Goal: Task Accomplishment & Management: Manage account settings

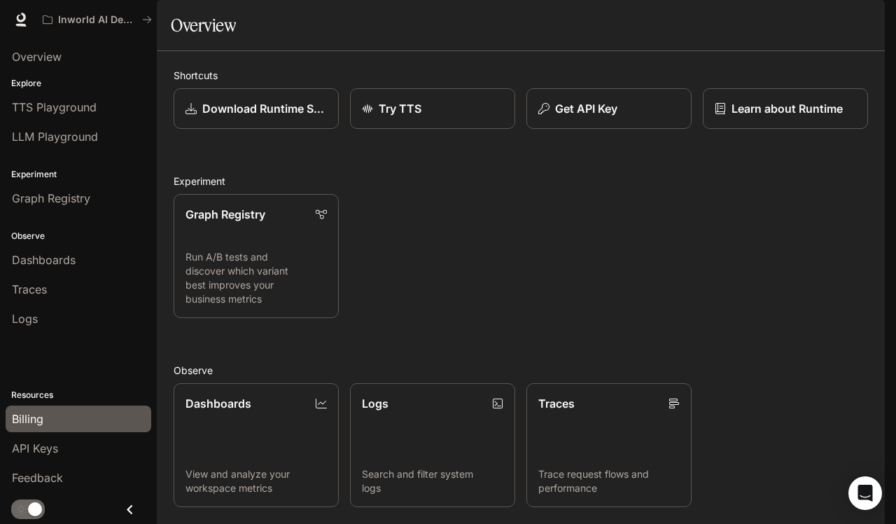
click at [50, 422] on div "Billing" at bounding box center [78, 418] width 133 height 17
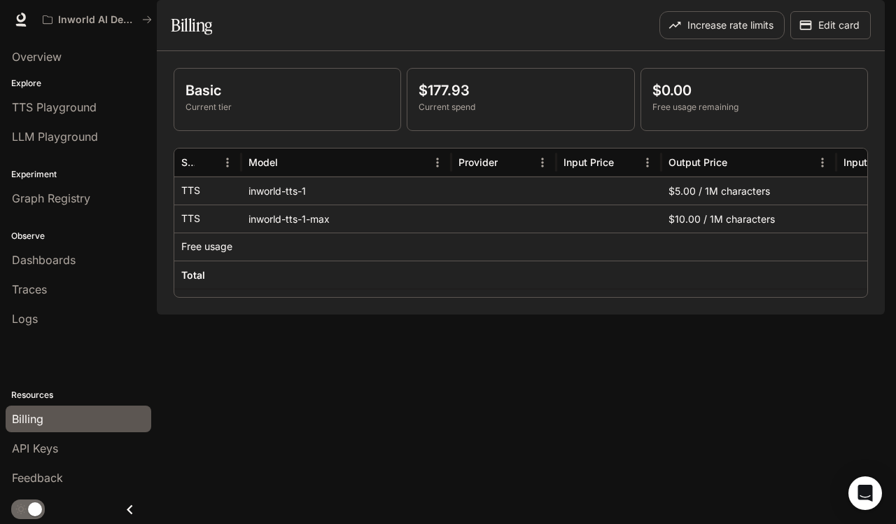
click at [450, 101] on p "$177.93" at bounding box center [521, 90] width 204 height 21
click at [419, 297] on div at bounding box center [746, 292] width 1145 height 10
click at [58, 441] on span "API Keys" at bounding box center [35, 448] width 46 height 17
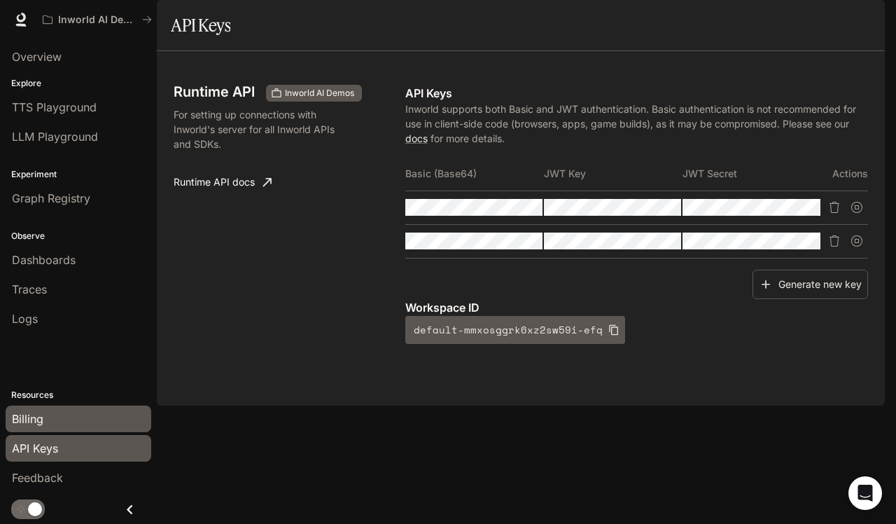
click at [88, 417] on div "Billing" at bounding box center [78, 418] width 133 height 17
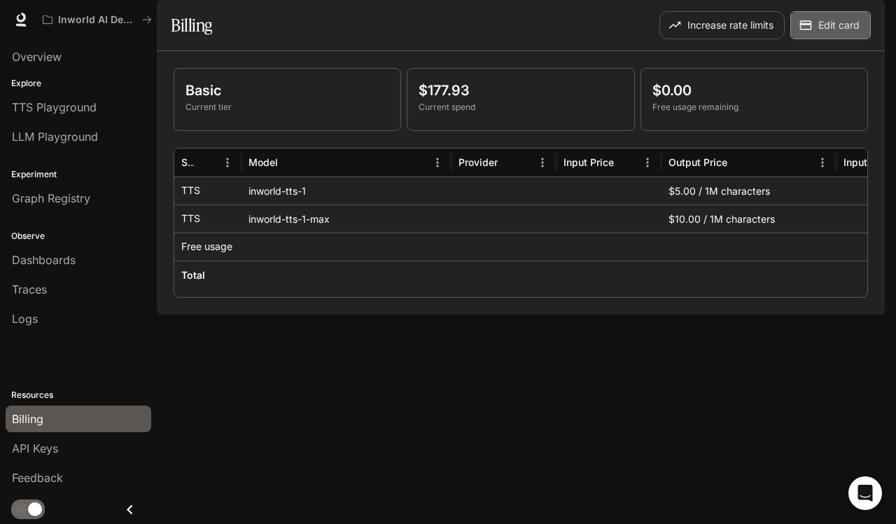
click at [855, 39] on button "Edit card" at bounding box center [830, 25] width 81 height 28
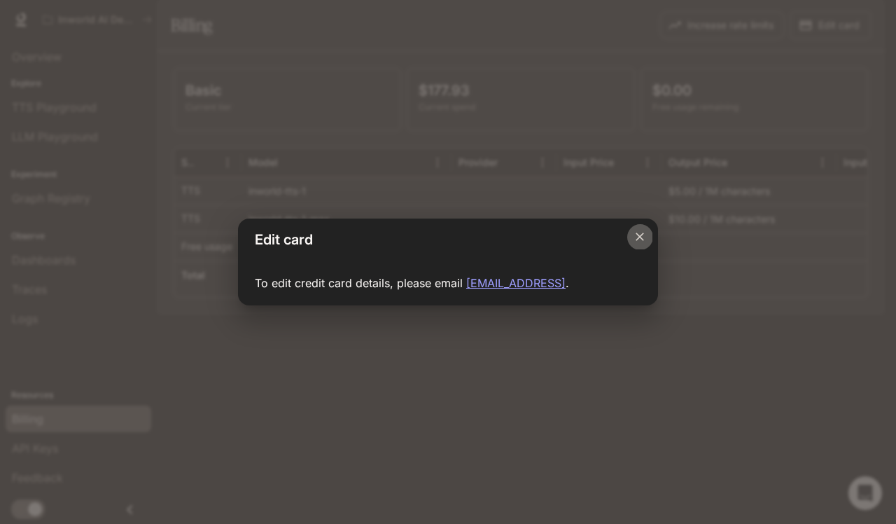
click at [640, 239] on icon "Close dialog" at bounding box center [640, 237] width 14 height 14
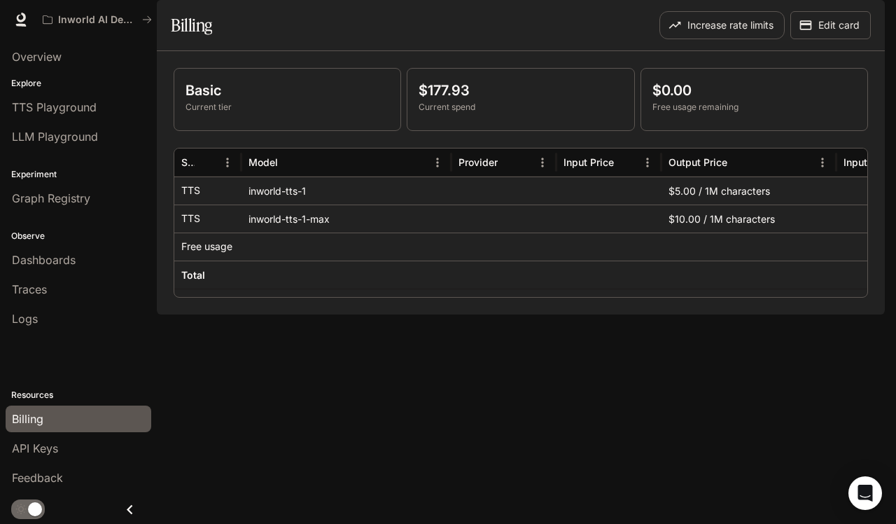
click at [871, 22] on img "button" at bounding box center [866, 20] width 20 height 20
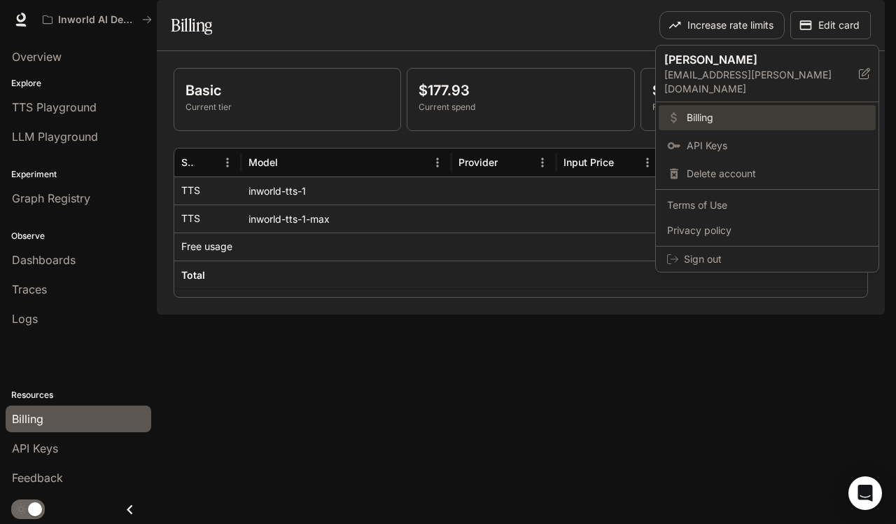
click at [725, 111] on span "Billing" at bounding box center [777, 118] width 181 height 14
click at [717, 111] on span "Billing" at bounding box center [777, 118] width 181 height 14
click at [703, 111] on span "Billing" at bounding box center [777, 118] width 181 height 14
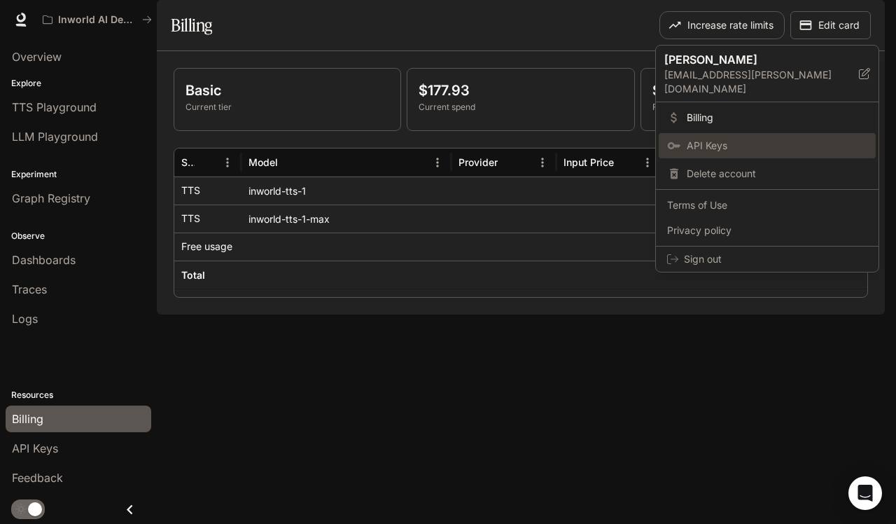
click at [702, 139] on span "API Keys" at bounding box center [777, 146] width 181 height 14
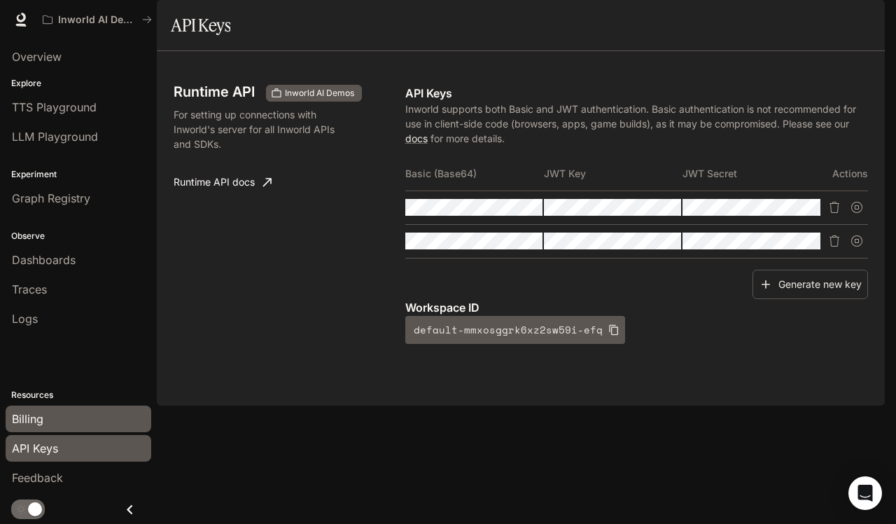
click at [57, 422] on div "Billing" at bounding box center [78, 418] width 133 height 17
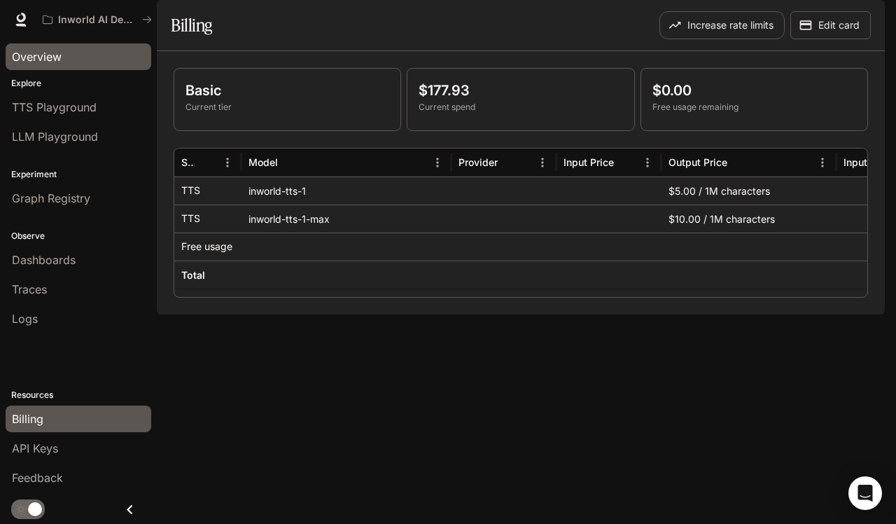
click at [66, 65] on link "Overview" at bounding box center [79, 56] width 146 height 27
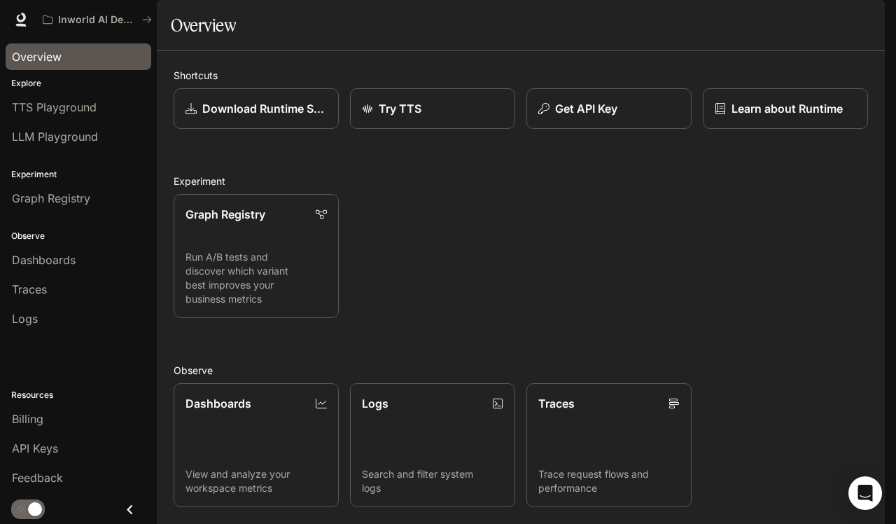
scroll to position [235, 0]
click at [459, 382] on link "Logs Search and filter system logs" at bounding box center [432, 444] width 167 height 125
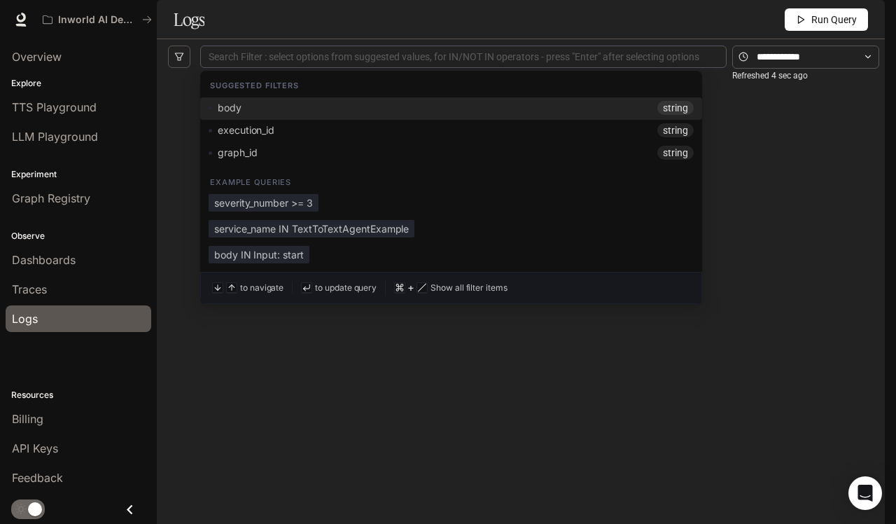
click at [557, 62] on div at bounding box center [464, 57] width 520 height 9
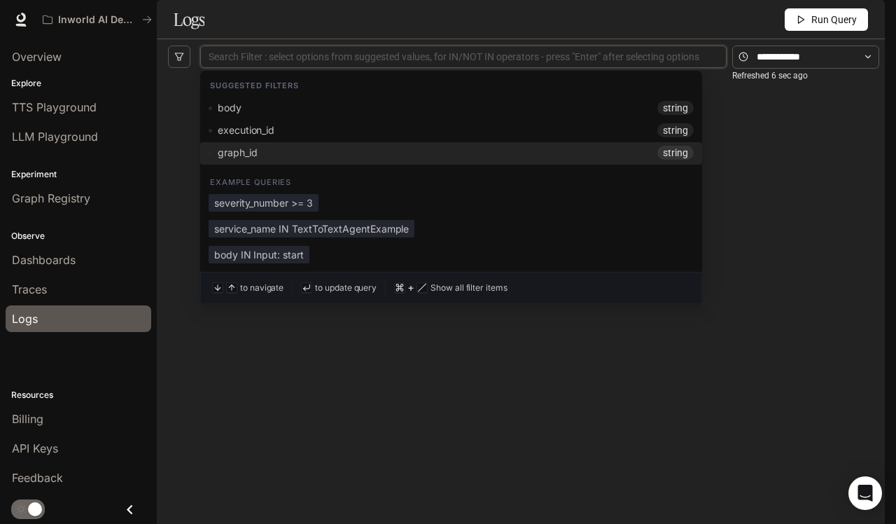
click at [439, 403] on div "No logs yet. When we receive logs , they will show up here" at bounding box center [521, 275] width 706 height 403
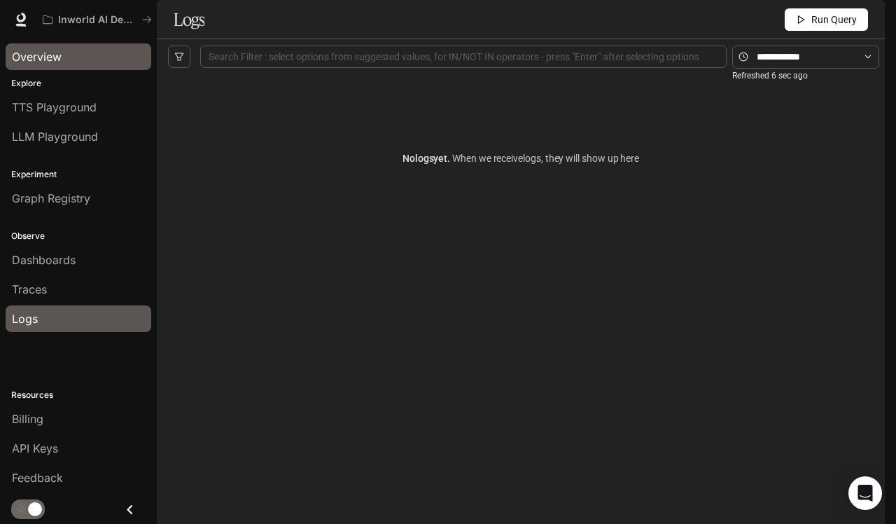
click at [34, 62] on span "Overview" at bounding box center [37, 56] width 50 height 17
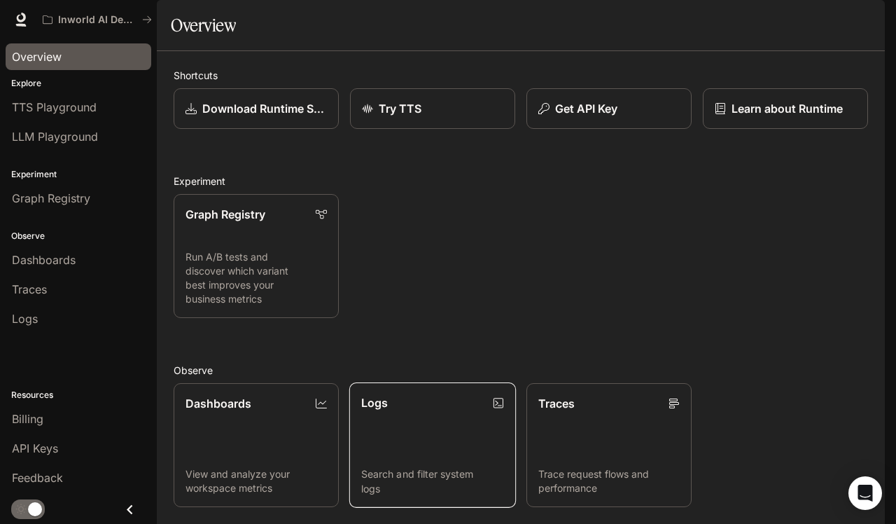
scroll to position [221, 0]
click at [263, 382] on link "Dashboards View and analyze your workspace metrics" at bounding box center [256, 444] width 167 height 125
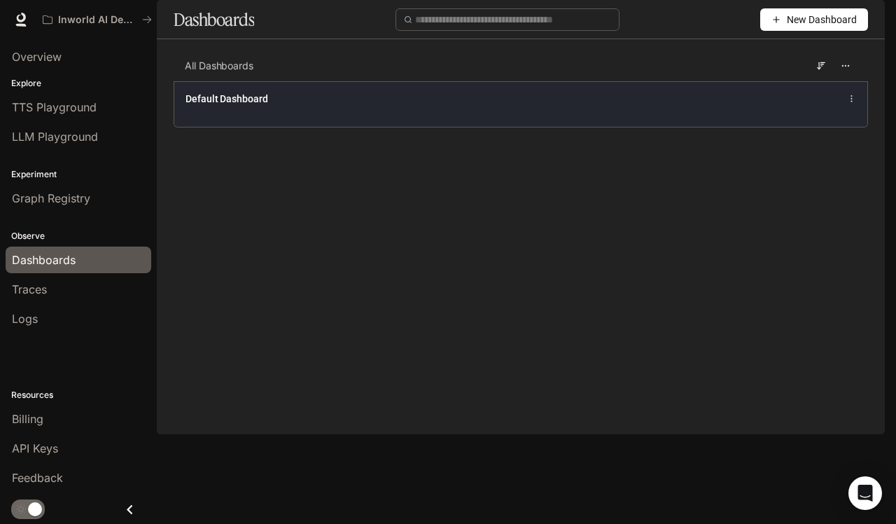
click at [442, 127] on div "Default Dashboard" at bounding box center [520, 104] width 693 height 46
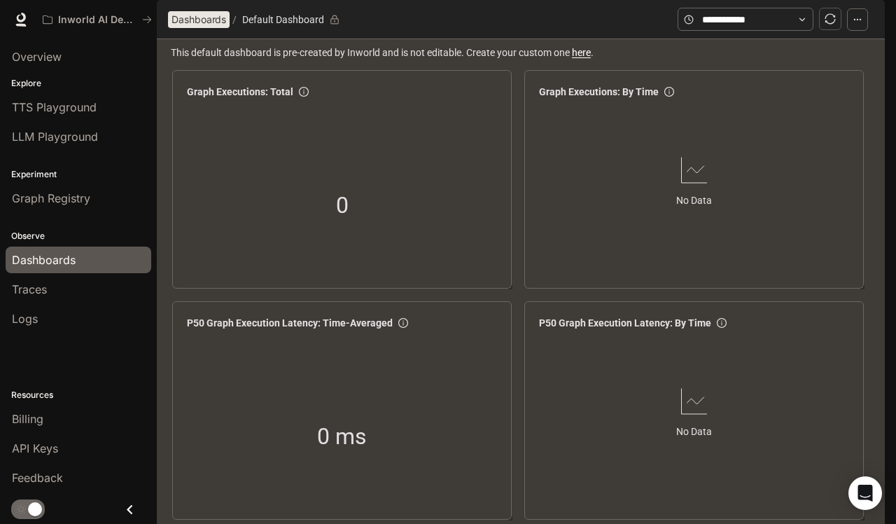
click at [200, 28] on span "Dashboards" at bounding box center [199, 19] width 55 height 17
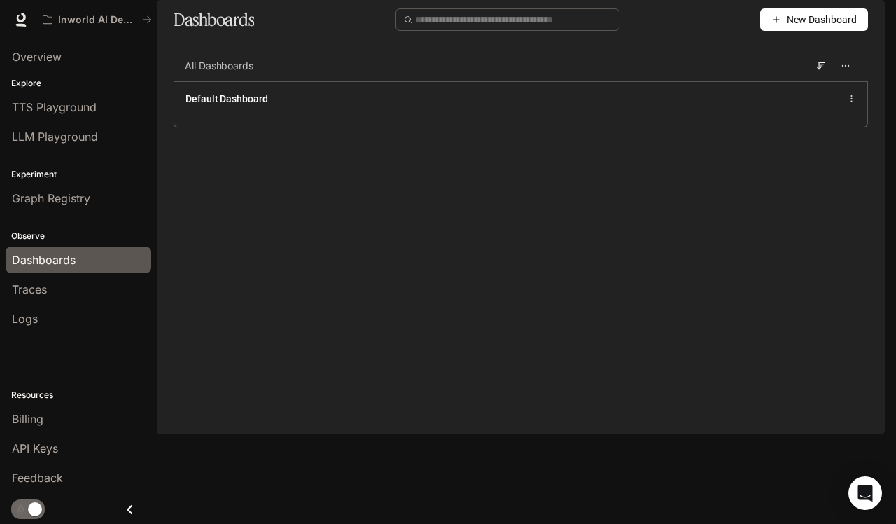
click at [811, 31] on button "New Dashboard" at bounding box center [814, 19] width 108 height 22
click at [798, 85] on div "Create dashboard" at bounding box center [798, 88] width 116 height 15
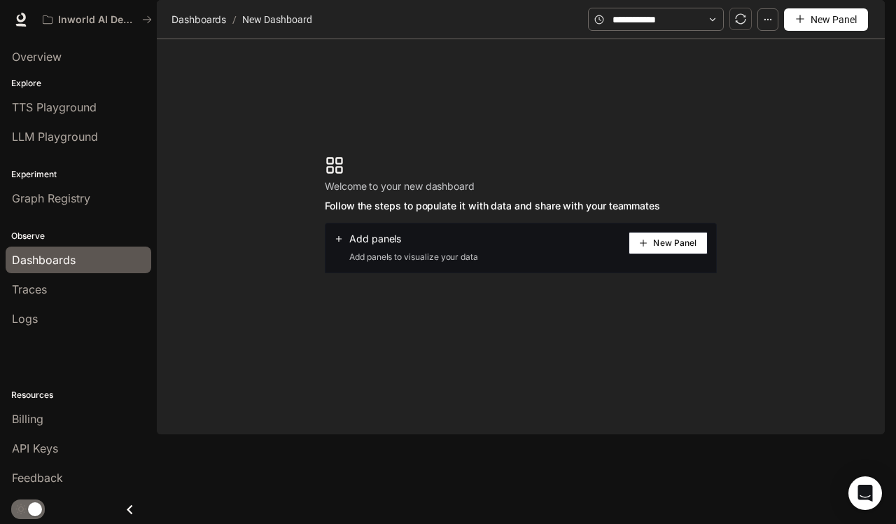
click at [679, 246] on span "New Panel" at bounding box center [674, 242] width 43 height 7
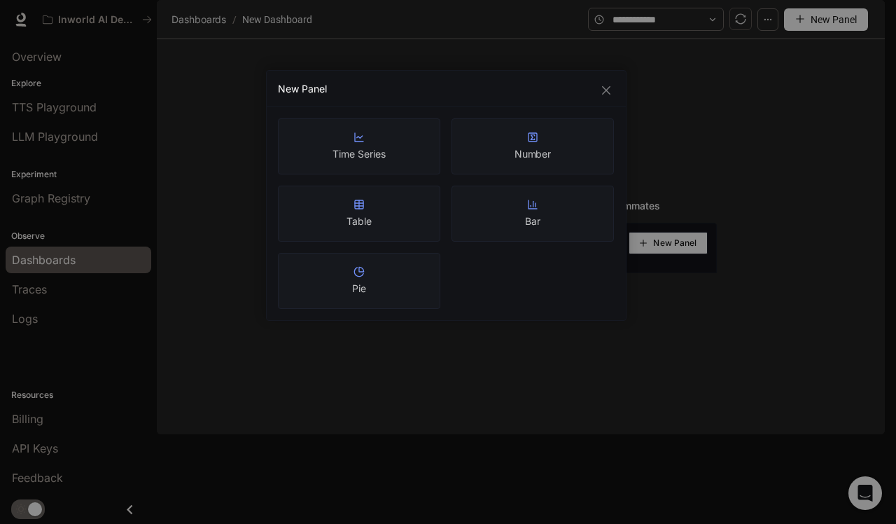
click at [365, 148] on article "Time Series" at bounding box center [359, 154] width 53 height 14
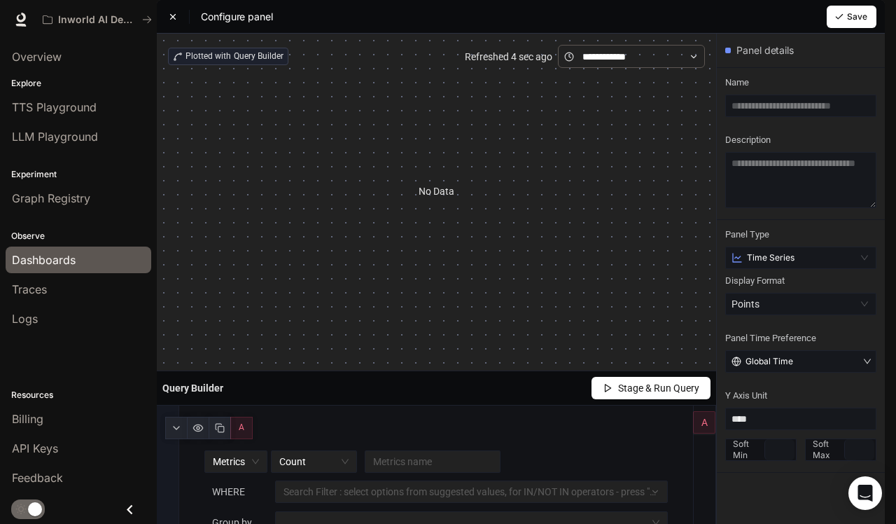
scroll to position [167, 0]
click at [767, 408] on input "****" at bounding box center [800, 419] width 151 height 22
click at [794, 408] on input "search" at bounding box center [800, 419] width 151 height 22
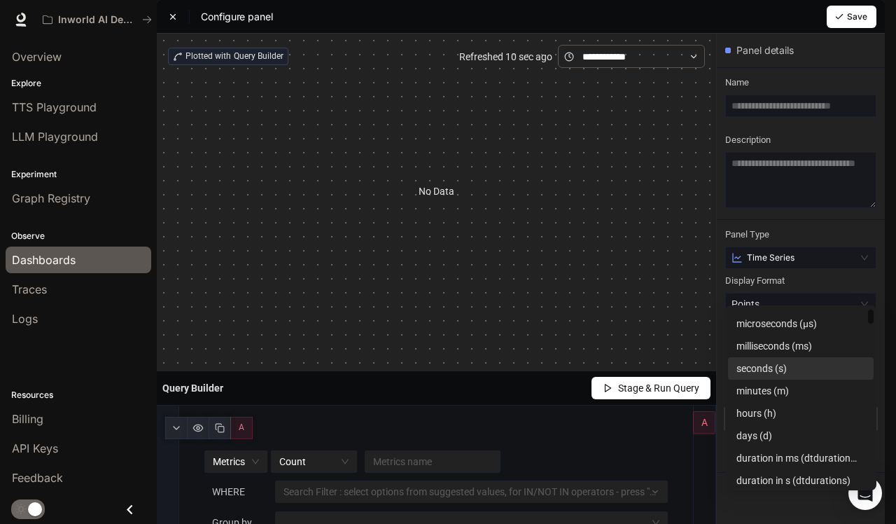
scroll to position [43, 0]
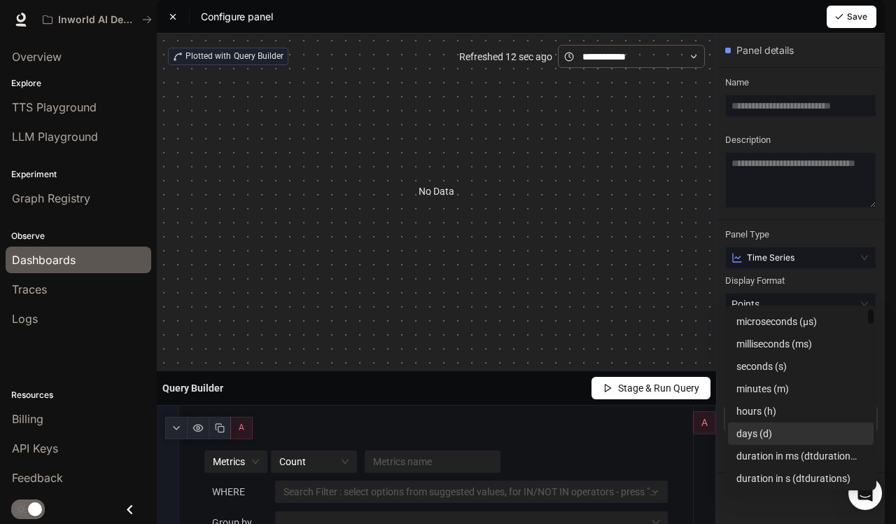
click at [776, 432] on div "days (d)" at bounding box center [801, 433] width 129 height 15
type input "********"
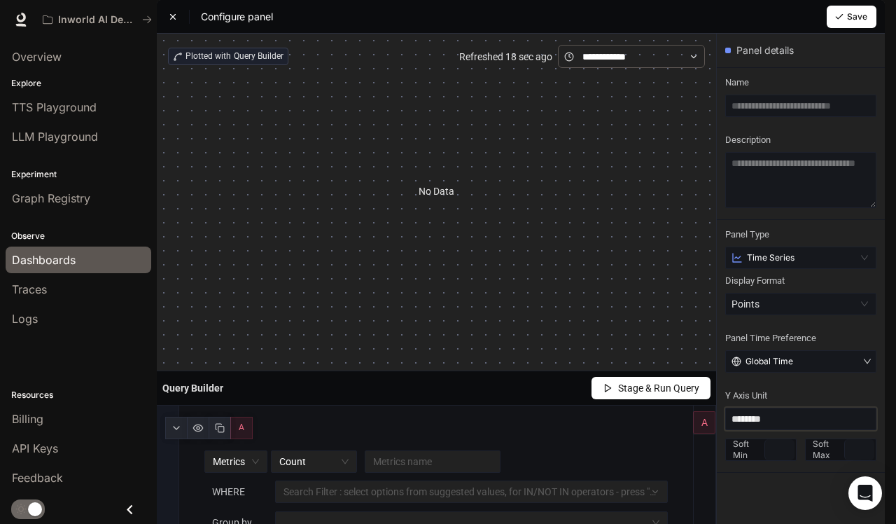
scroll to position [190, 0]
click at [344, 517] on div at bounding box center [465, 521] width 372 height 9
click at [347, 487] on div at bounding box center [465, 491] width 372 height 9
click at [346, 451] on span "Count" at bounding box center [313, 461] width 69 height 21
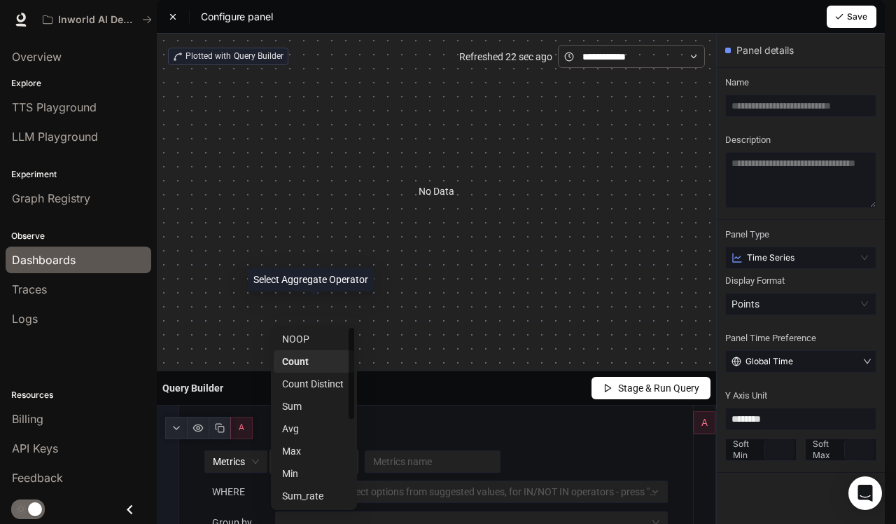
click at [337, 362] on div "Count" at bounding box center [314, 361] width 64 height 15
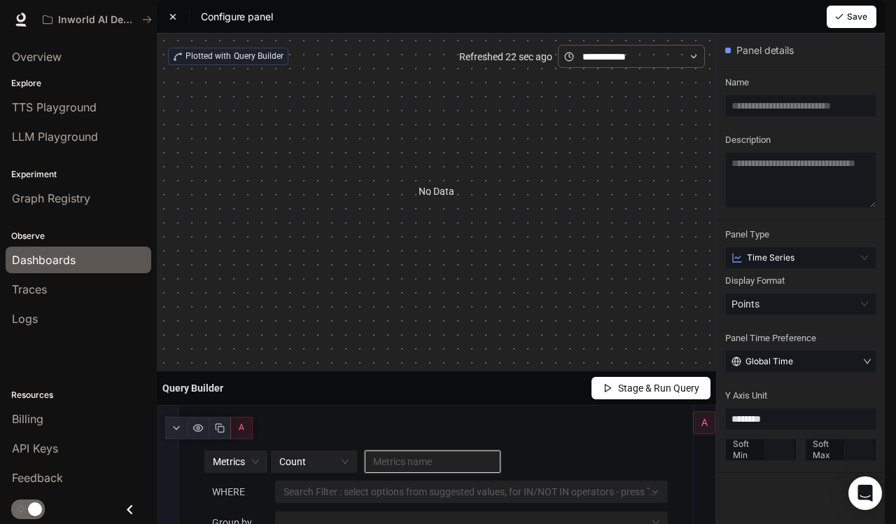
click at [425, 451] on input "search" at bounding box center [432, 461] width 119 height 21
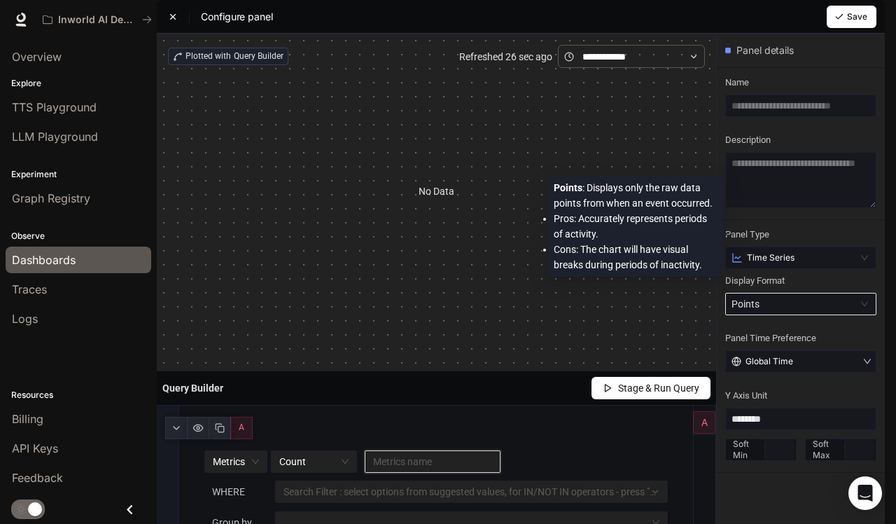
scroll to position [90, 0]
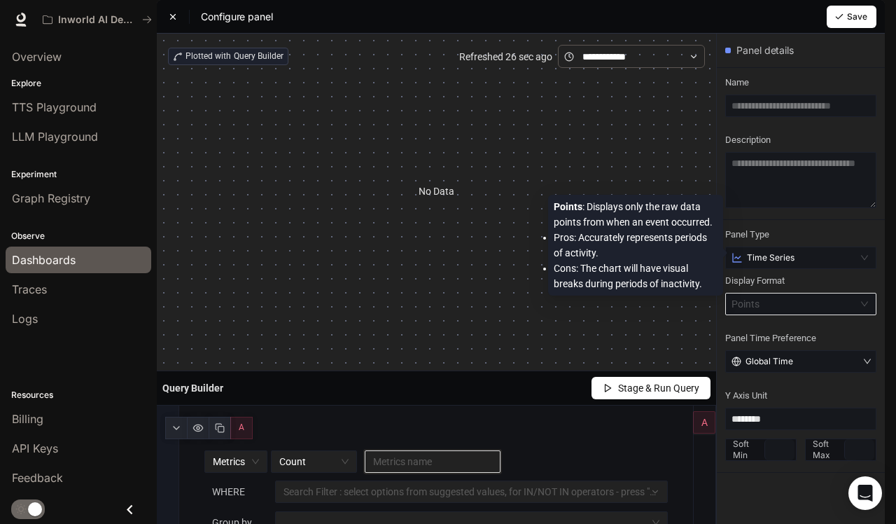
click at [792, 293] on div "Points" at bounding box center [794, 303] width 125 height 21
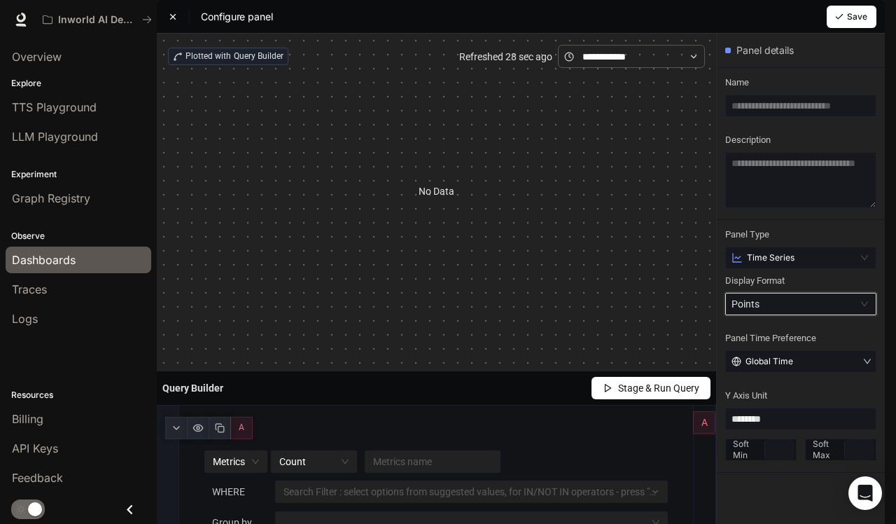
scroll to position [0, 0]
click at [781, 117] on input "text" at bounding box center [800, 106] width 151 height 22
click at [405, 451] on input "search" at bounding box center [432, 461] width 119 height 21
type input "*"
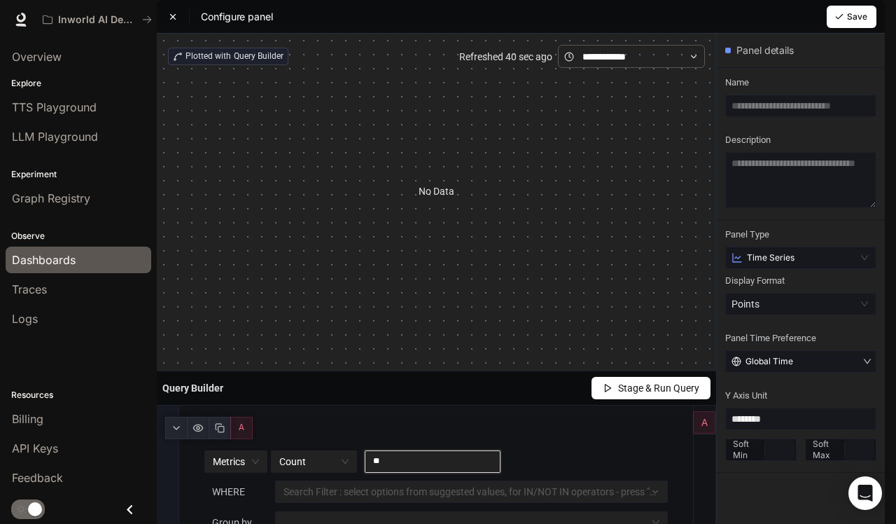
type input "*"
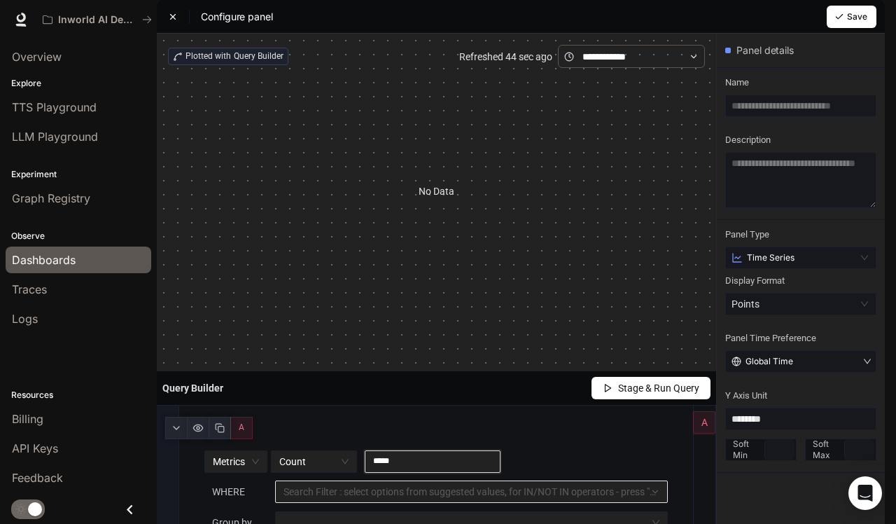
click at [398, 487] on div at bounding box center [465, 491] width 372 height 9
type input "*****"
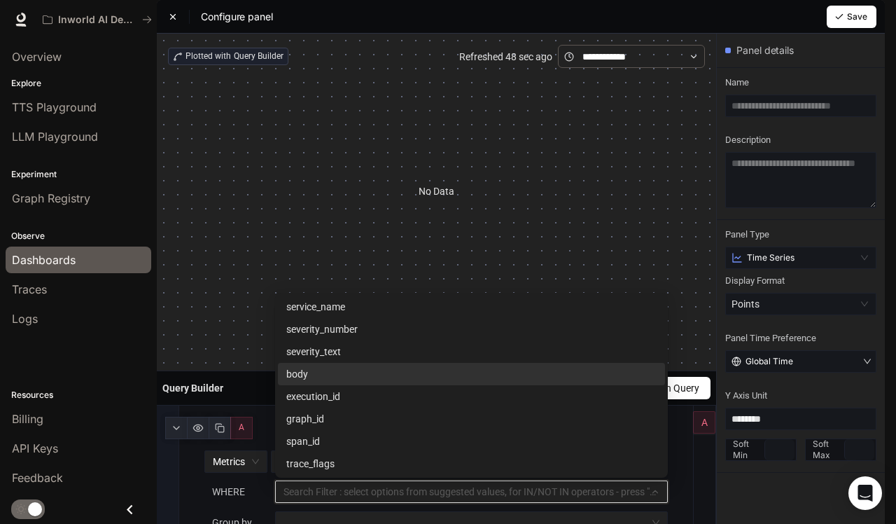
scroll to position [165, 0]
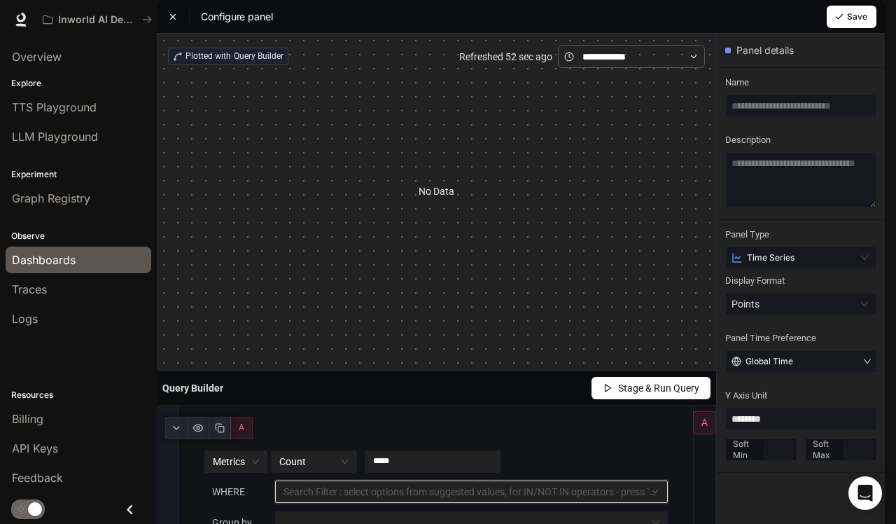
click at [230, 371] on div "Query Builder Stage & Run Query" at bounding box center [436, 388] width 559 height 34
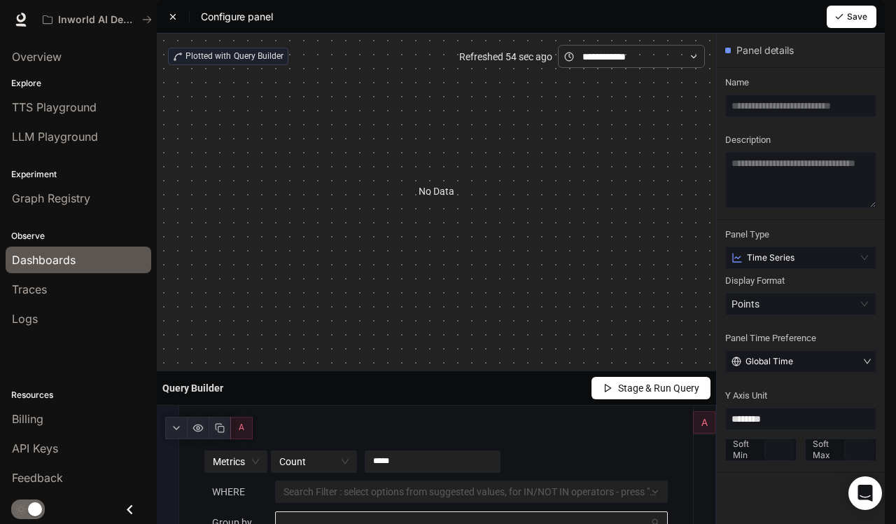
click at [347, 517] on div at bounding box center [465, 521] width 372 height 9
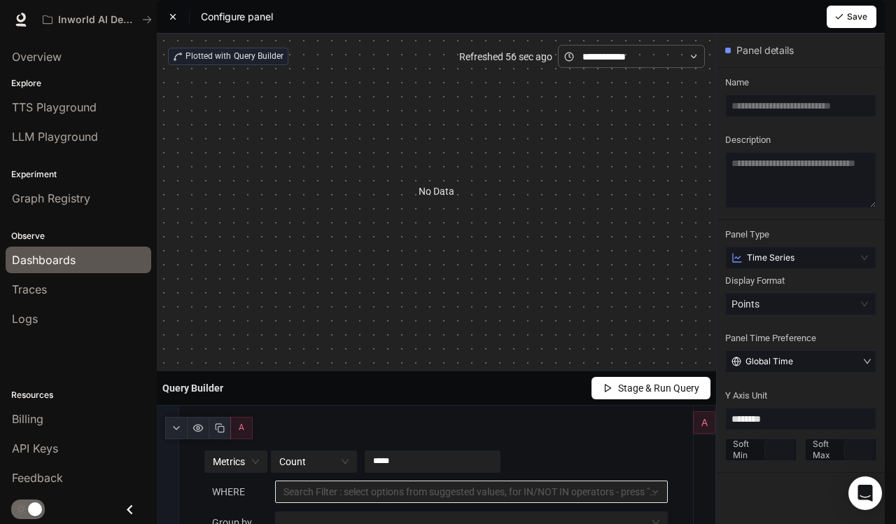
drag, startPoint x: 347, startPoint y: 379, endPoint x: 341, endPoint y: 358, distance: 22.6
click at [347, 450] on div "Metrics Count ***** WHERE Search Filter : select options from suggested values,…" at bounding box center [436, 519] width 497 height 138
click at [341, 480] on div "Search Filter : select options from suggested values, for IN/NOT IN operators -…" at bounding box center [471, 491] width 393 height 22
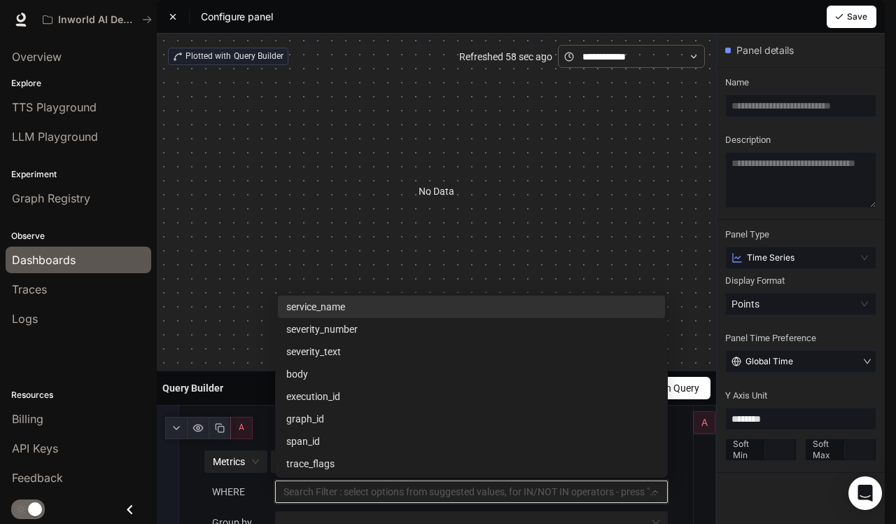
click at [343, 301] on span "service_name" at bounding box center [315, 306] width 59 height 11
type input "**********"
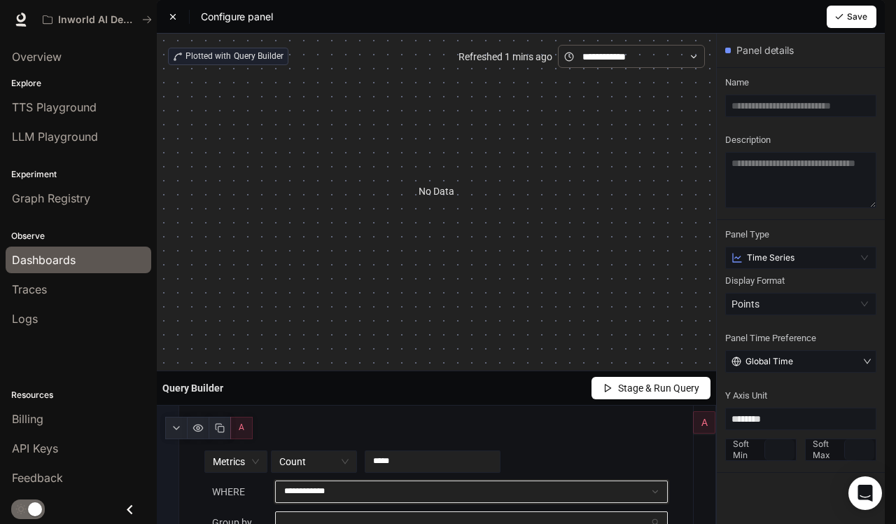
click at [362, 517] on div at bounding box center [465, 521] width 372 height 9
click at [177, 422] on icon "button" at bounding box center [176, 427] width 11 height 11
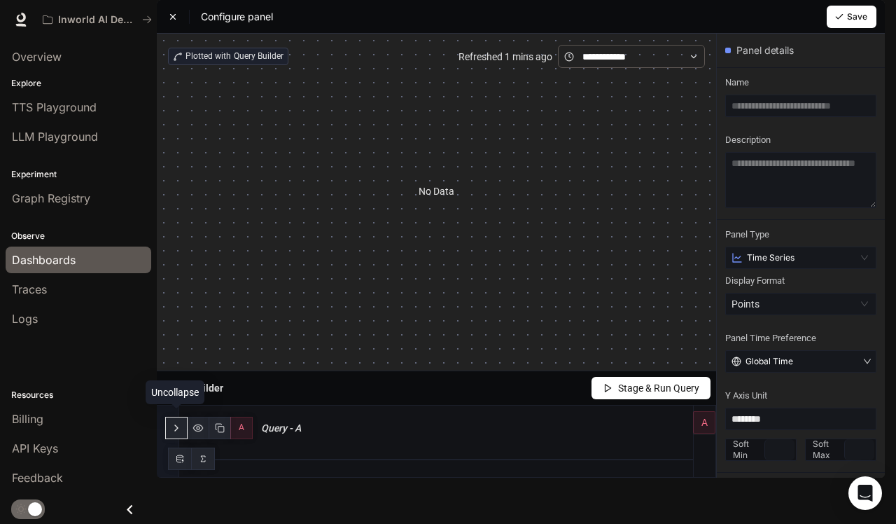
click at [653, 380] on span "Stage & Run Query" at bounding box center [658, 387] width 81 height 15
click at [169, 22] on icon at bounding box center [173, 17] width 10 height 10
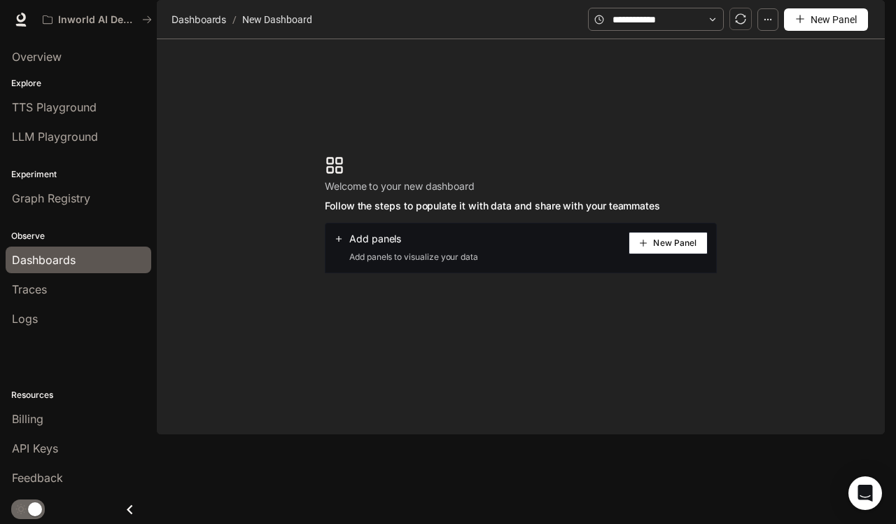
click at [671, 246] on span "New Panel" at bounding box center [674, 242] width 43 height 7
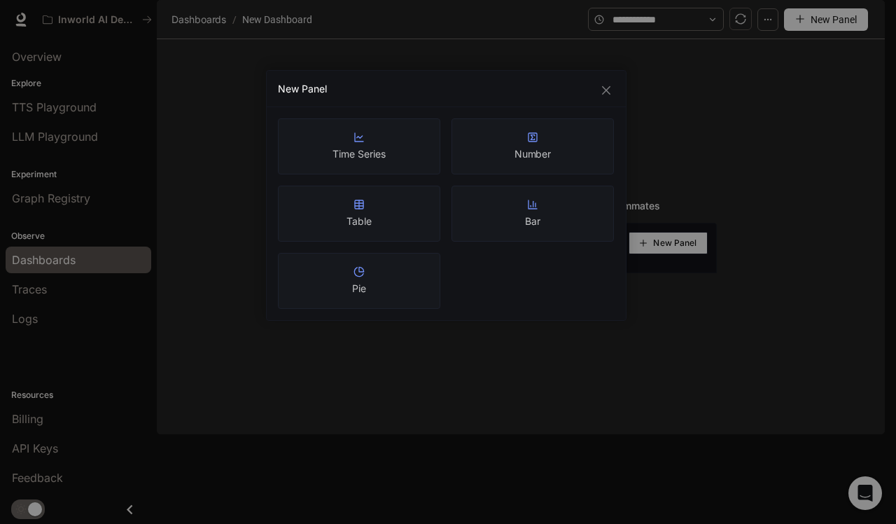
click at [527, 136] on div "Number" at bounding box center [533, 146] width 37 height 29
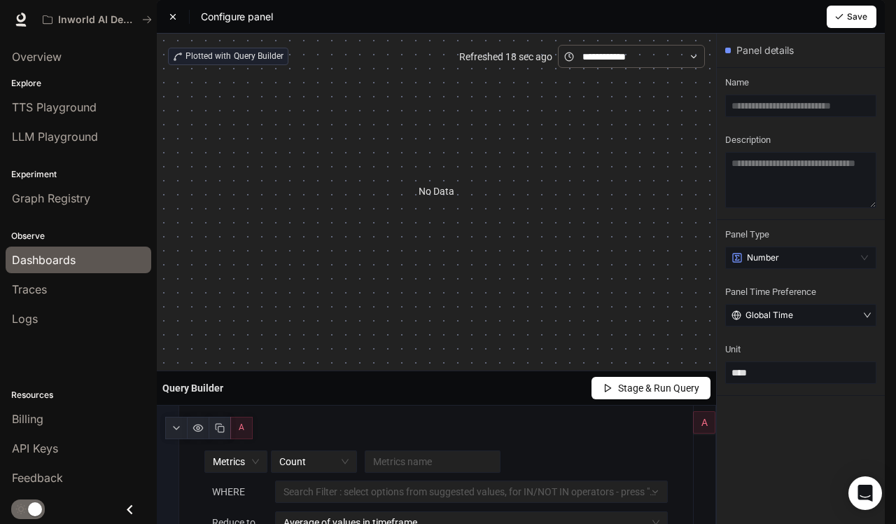
click at [875, 21] on button "button" at bounding box center [865, 20] width 28 height 28
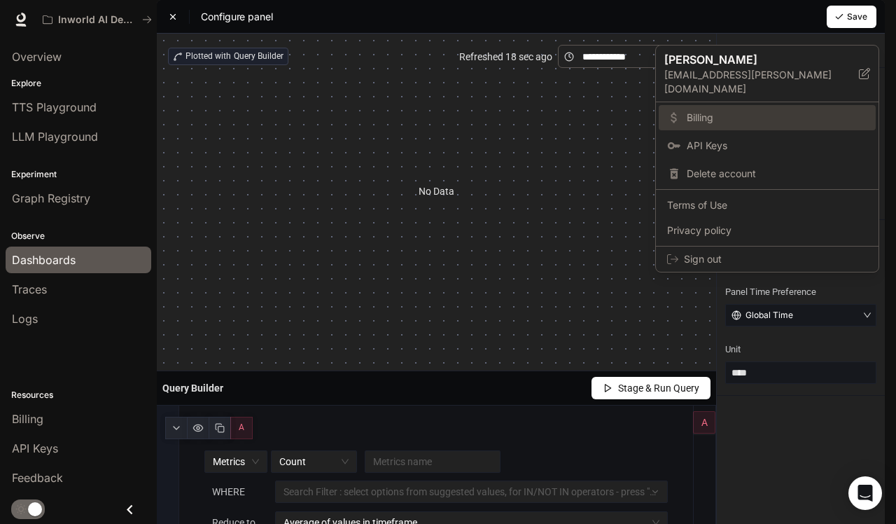
click at [733, 105] on link "Billing" at bounding box center [767, 117] width 217 height 25
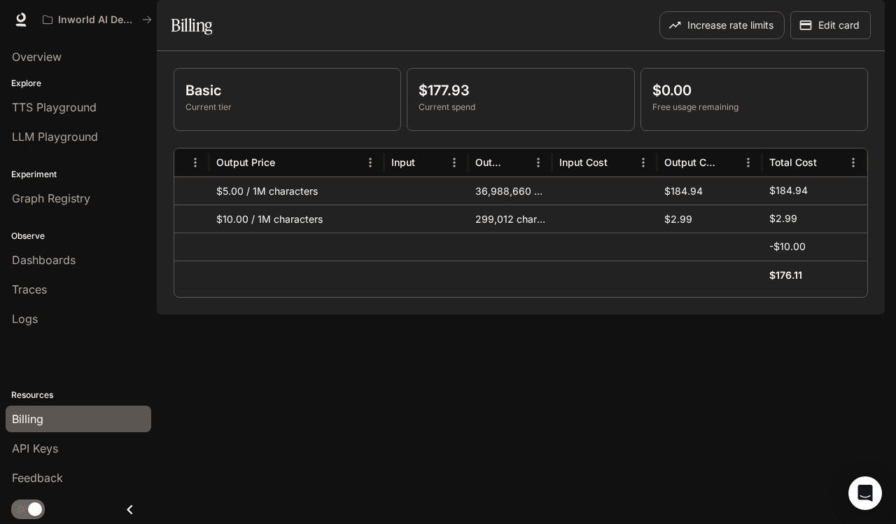
scroll to position [0, 452]
click at [847, 39] on button "Edit card" at bounding box center [830, 25] width 81 height 28
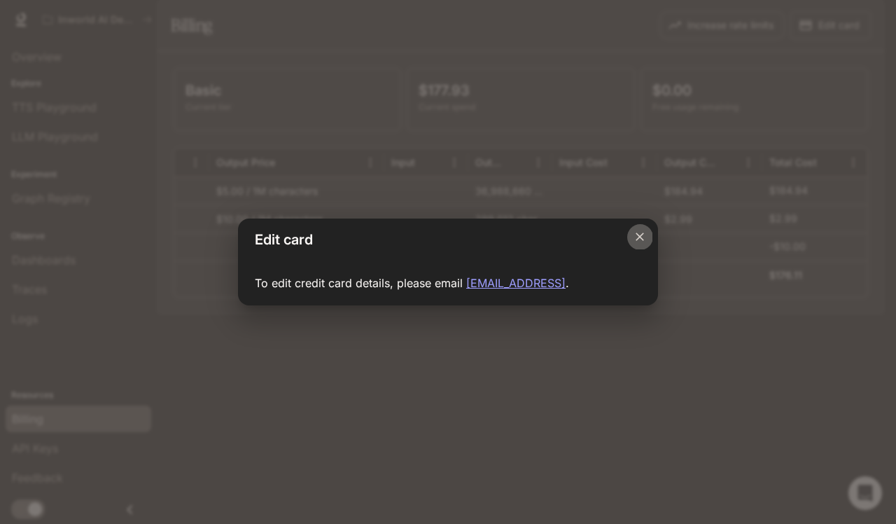
click at [639, 240] on icon "Close dialog" at bounding box center [640, 237] width 14 height 14
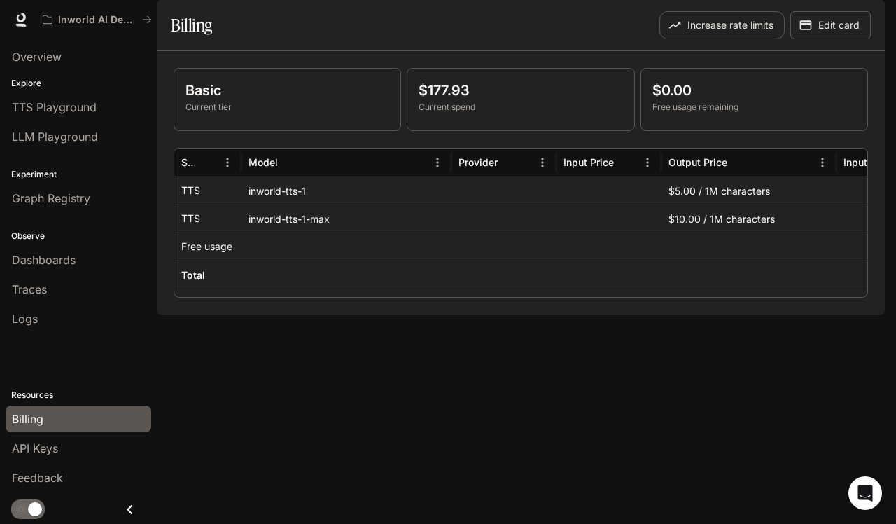
scroll to position [0, 0]
click at [734, 18] on span "Runtime" at bounding box center [731, 20] width 37 height 18
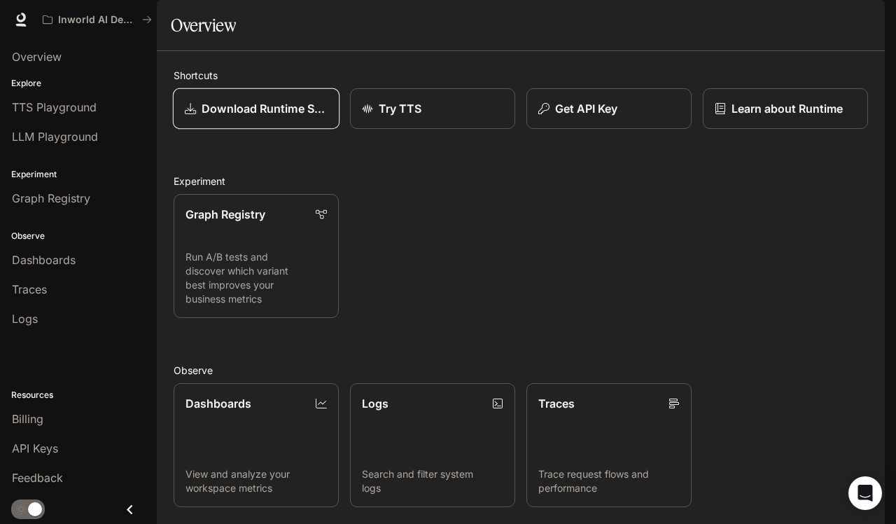
click at [301, 130] on link "Download Runtime SDK" at bounding box center [256, 108] width 167 height 41
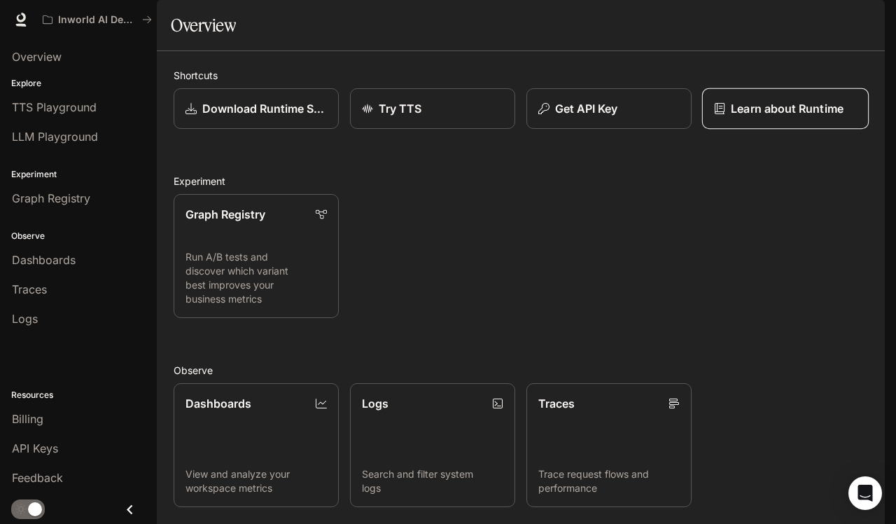
click at [751, 130] on link "Learn about Runtime" at bounding box center [785, 108] width 167 height 41
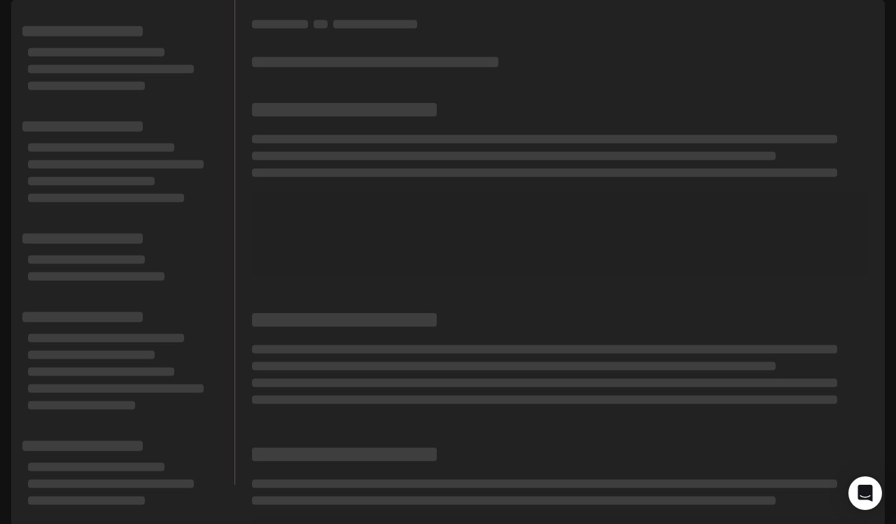
click at [867, 19] on img "button" at bounding box center [866, 20] width 20 height 20
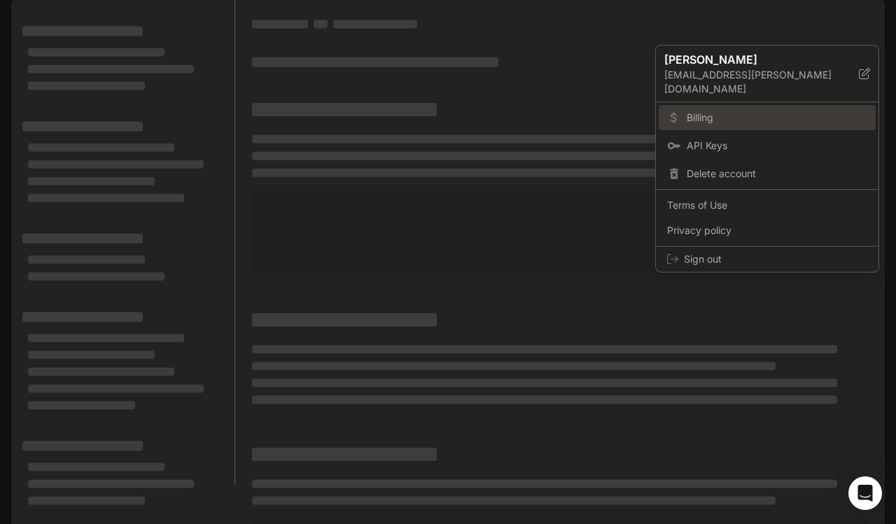
click at [723, 111] on span "Billing" at bounding box center [777, 118] width 181 height 14
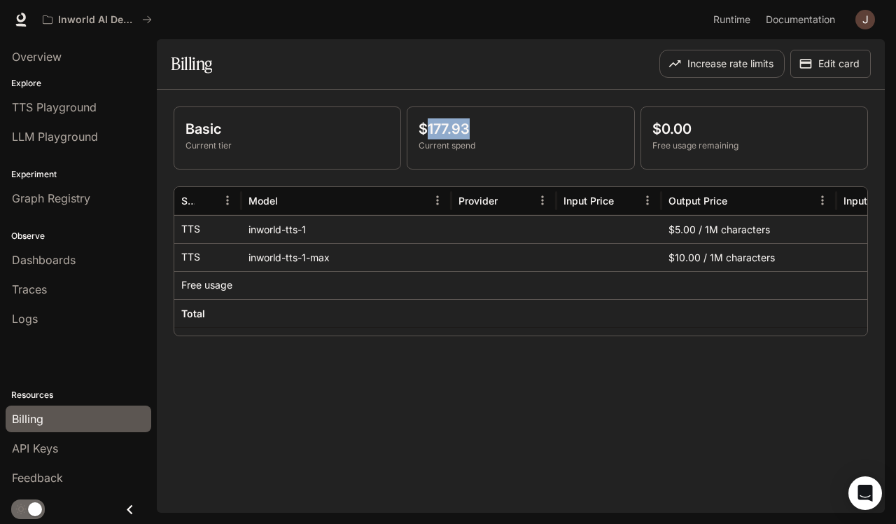
drag, startPoint x: 474, startPoint y: 127, endPoint x: 428, endPoint y: 125, distance: 46.3
click at [428, 125] on p "$177.93" at bounding box center [521, 128] width 204 height 21
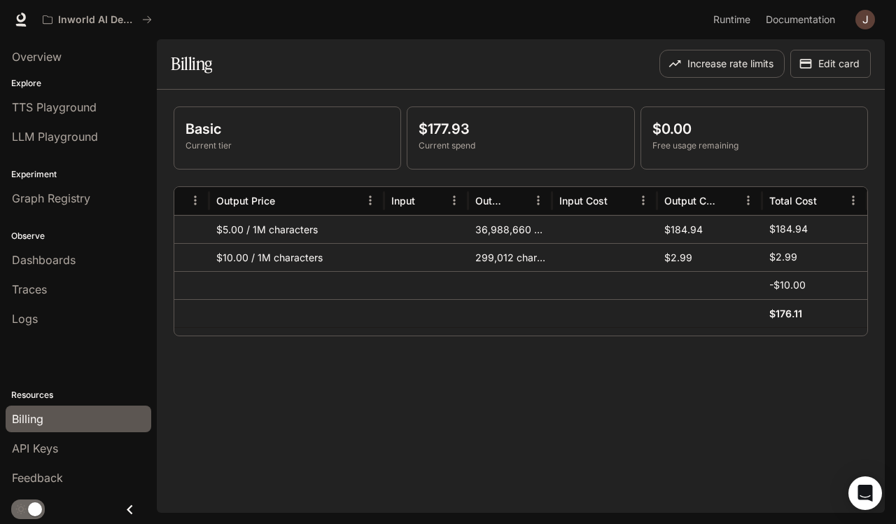
click at [527, 146] on p "Current spend" at bounding box center [521, 145] width 204 height 13
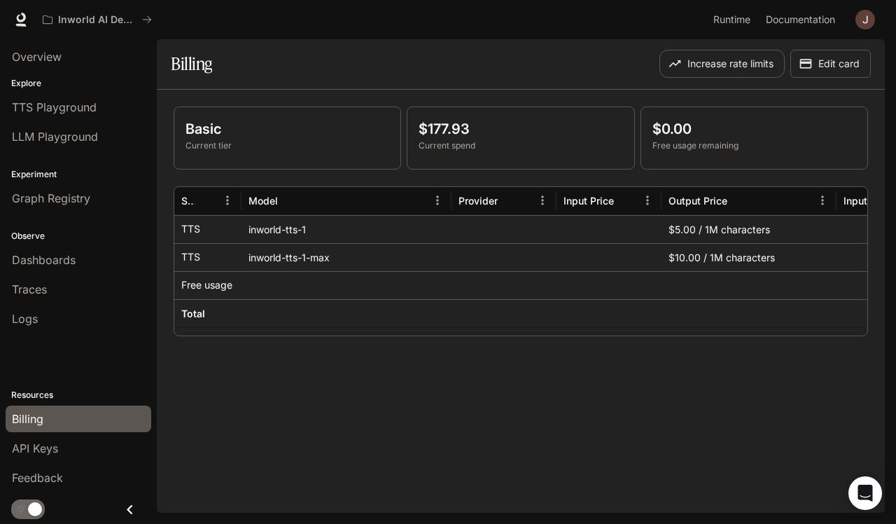
scroll to position [0, 452]
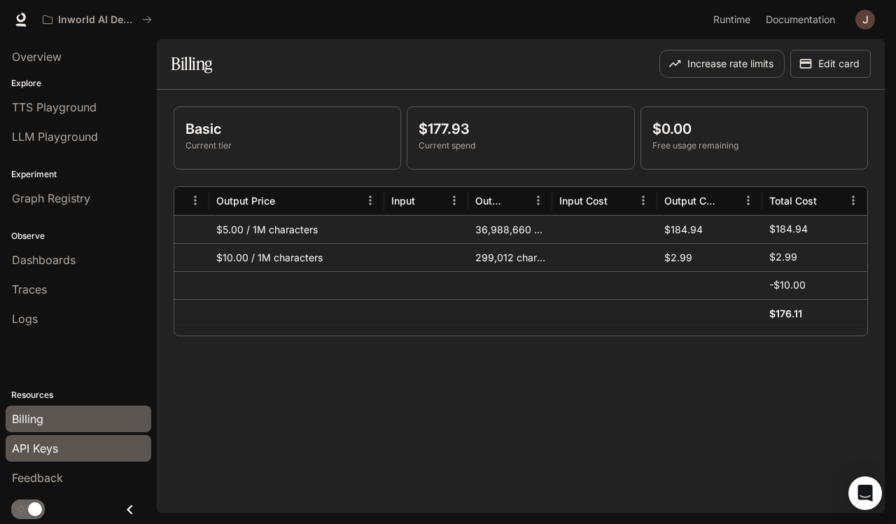
click at [85, 452] on div "API Keys" at bounding box center [78, 448] width 133 height 17
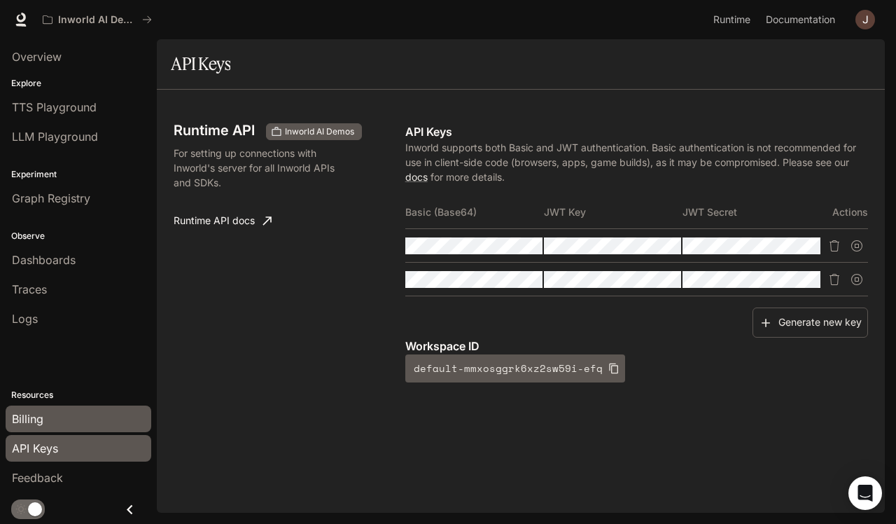
click at [99, 412] on div "Billing" at bounding box center [78, 418] width 133 height 17
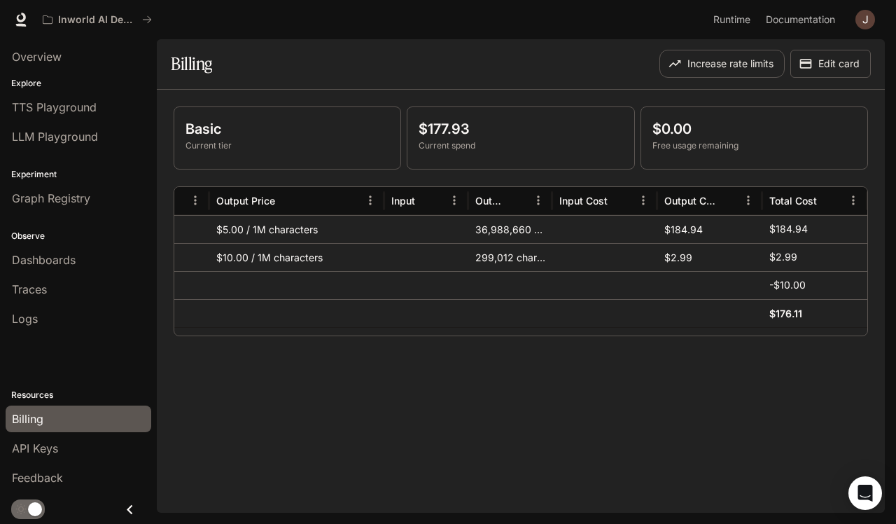
scroll to position [0, 452]
click at [314, 141] on p "Current tier" at bounding box center [288, 145] width 204 height 13
click at [195, 122] on p "Basic" at bounding box center [288, 128] width 204 height 21
click at [224, 148] on p "Current tier" at bounding box center [288, 145] width 204 height 13
click at [866, 18] on img "button" at bounding box center [866, 20] width 20 height 20
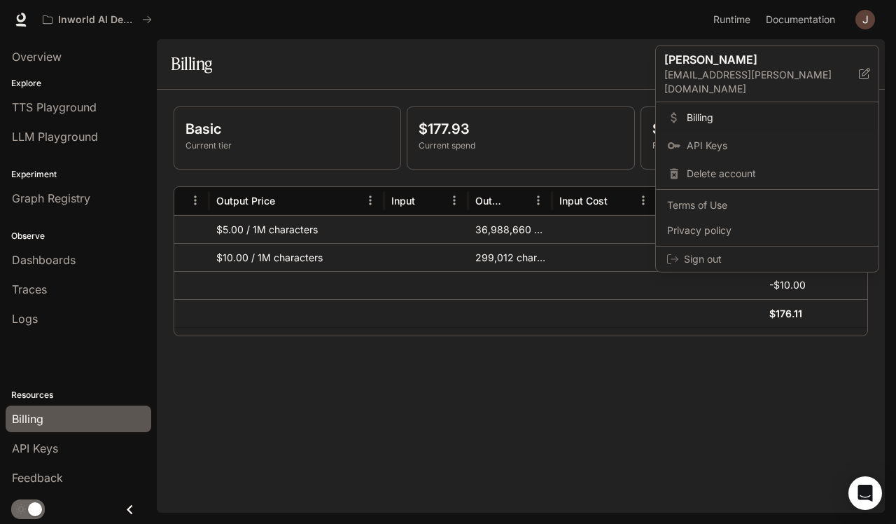
click at [866, 18] on div at bounding box center [448, 262] width 896 height 524
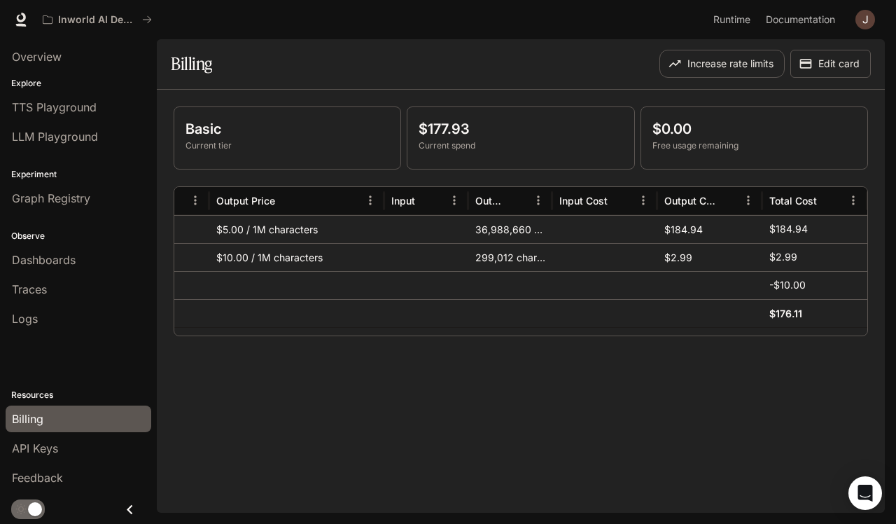
scroll to position [0, 0]
click at [54, 443] on span "API Keys" at bounding box center [35, 448] width 46 height 17
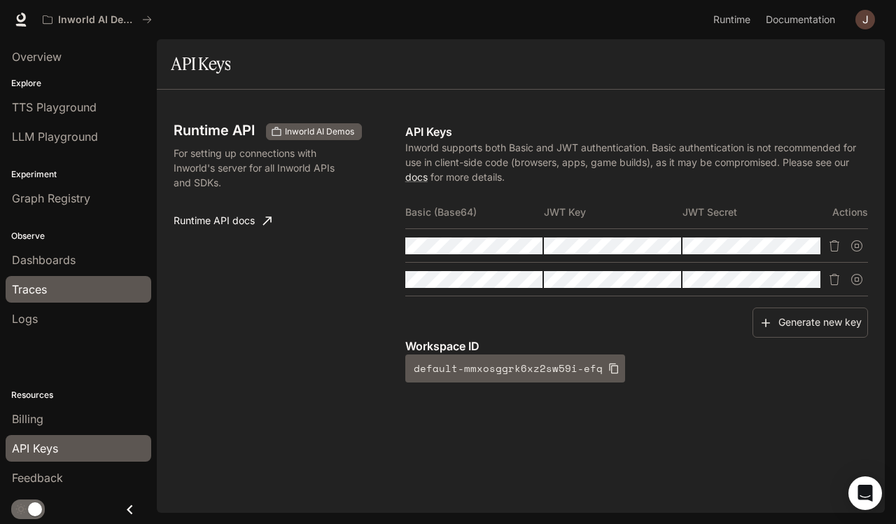
click at [74, 295] on div "Traces" at bounding box center [78, 289] width 133 height 17
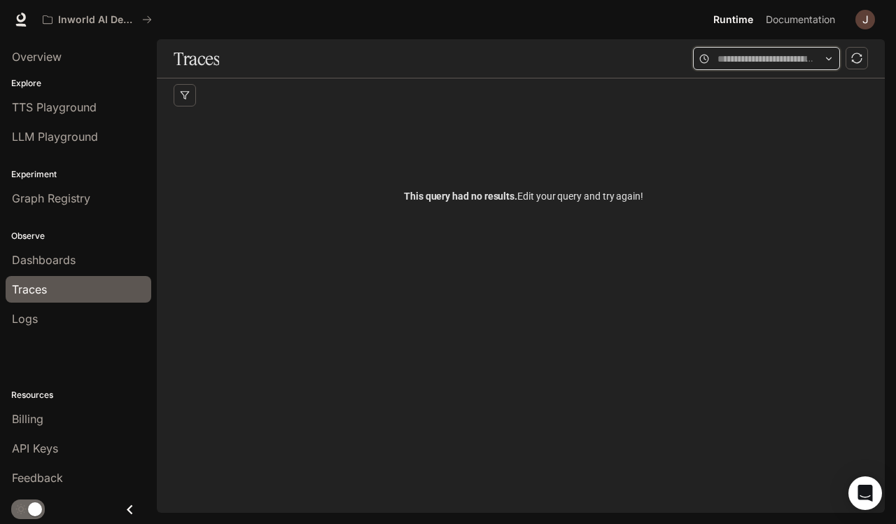
click at [794, 51] on input "text" at bounding box center [767, 58] width 98 height 15
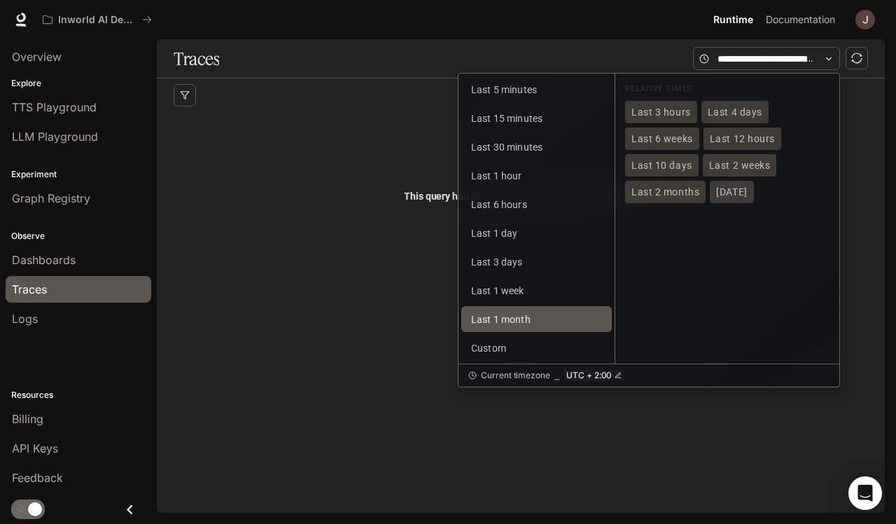
click at [531, 319] on button "Last 1 month" at bounding box center [536, 319] width 151 height 26
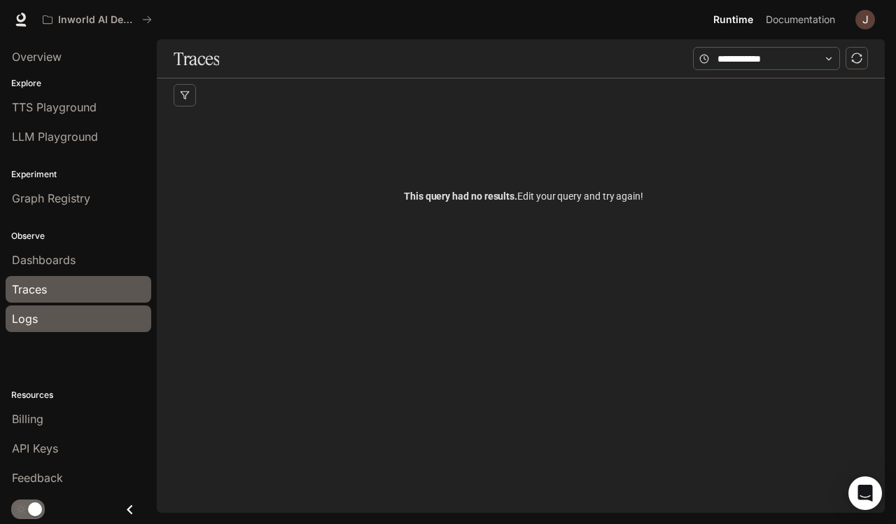
click at [149, 319] on link "Logs" at bounding box center [79, 318] width 146 height 27
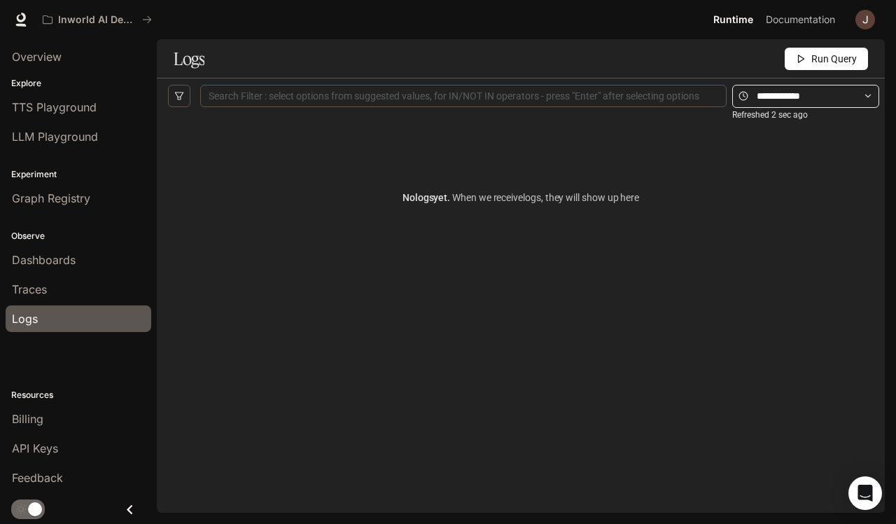
click at [776, 87] on span at bounding box center [805, 96] width 147 height 23
click at [863, 96] on span at bounding box center [805, 96] width 147 height 23
click at [865, 95] on icon at bounding box center [868, 96] width 10 height 10
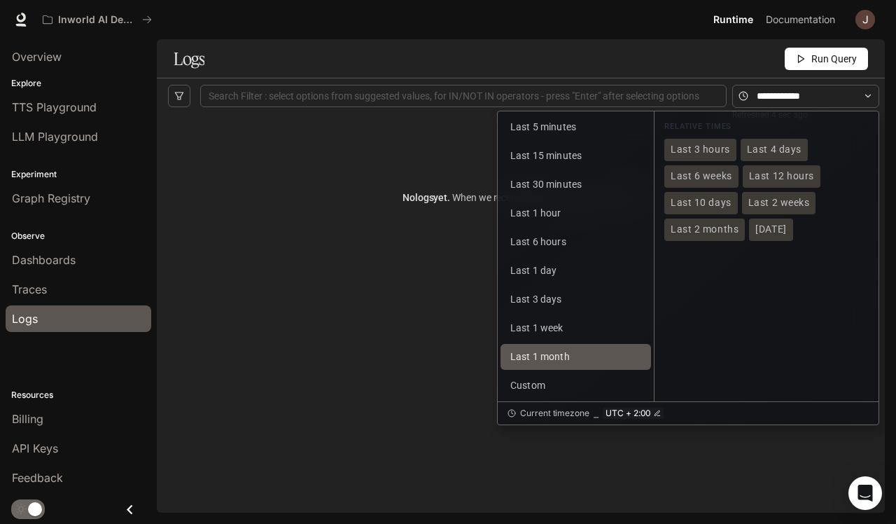
click at [571, 361] on button "Last 1 month" at bounding box center [576, 357] width 151 height 26
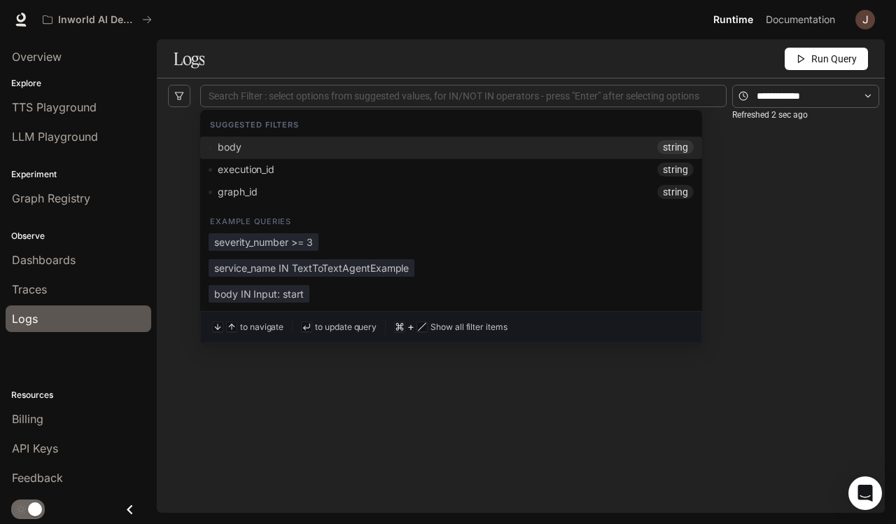
click at [429, 101] on div at bounding box center [464, 96] width 520 height 9
type input "*"
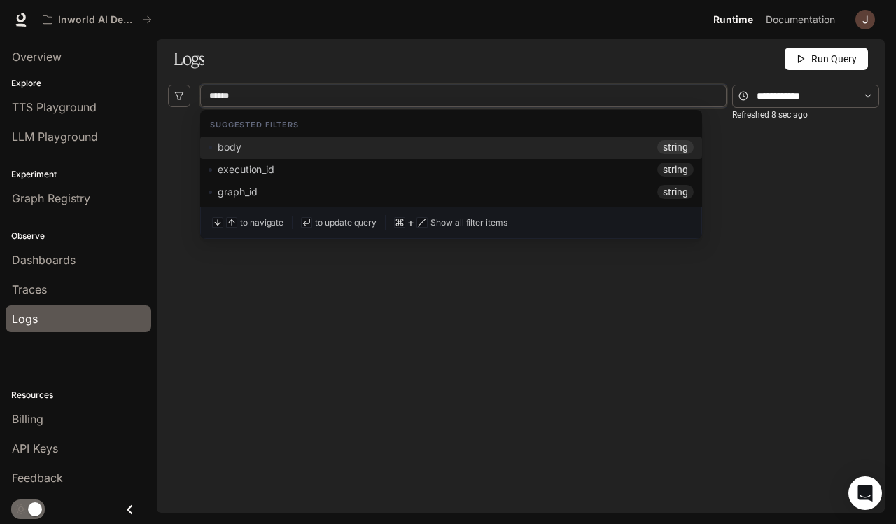
type input "****"
type input "*"
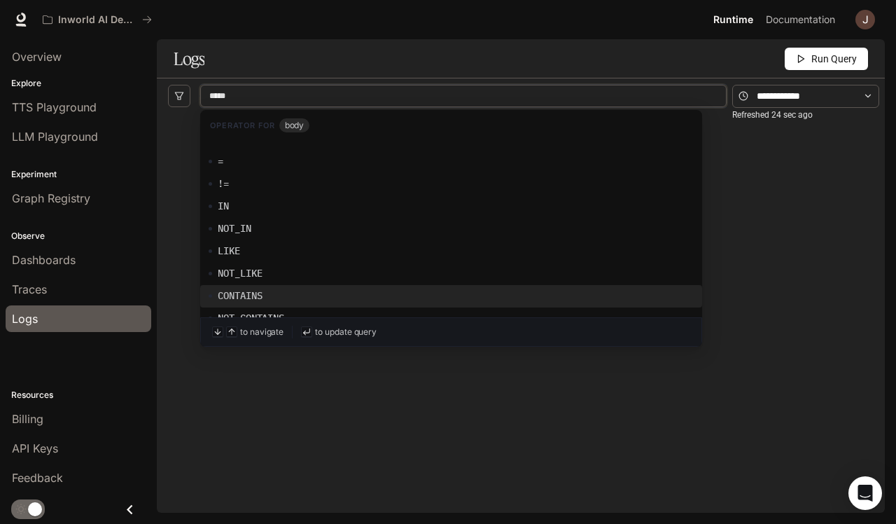
scroll to position [13, 0]
click at [299, 293] on div "CONTAINS" at bounding box center [451, 292] width 485 height 14
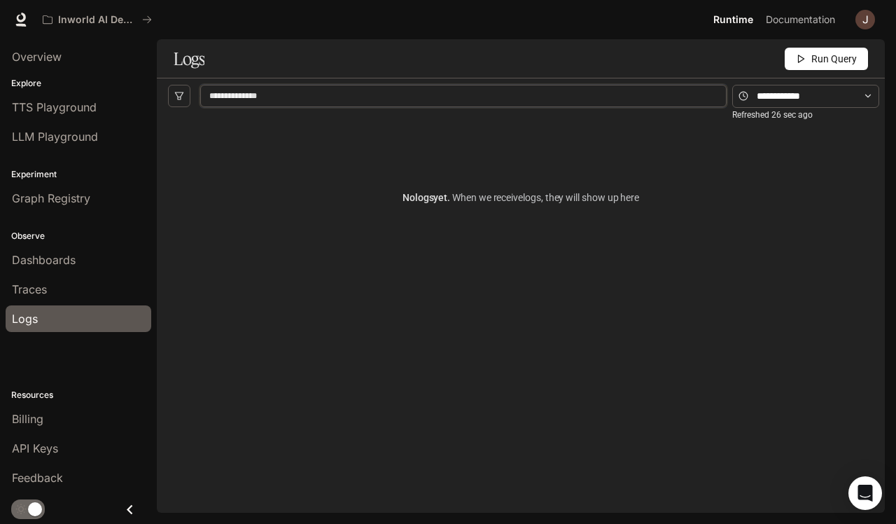
drag, startPoint x: 295, startPoint y: 95, endPoint x: 144, endPoint y: 93, distance: 152.0
click at [157, 93] on main "**********" at bounding box center [521, 275] width 728 height 473
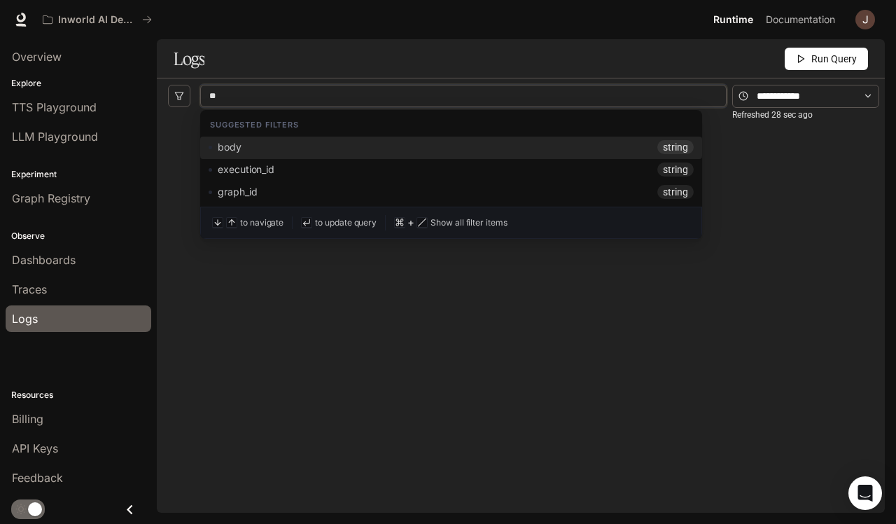
type input "*"
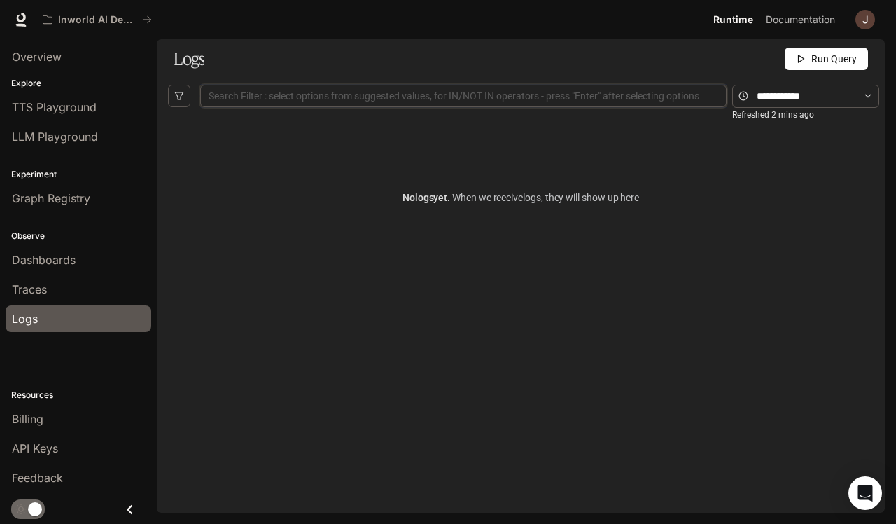
click at [843, 318] on div "No logs yet. When we receive logs , they will show up here" at bounding box center [521, 314] width 706 height 403
click at [70, 204] on span "Graph Registry" at bounding box center [51, 198] width 78 height 17
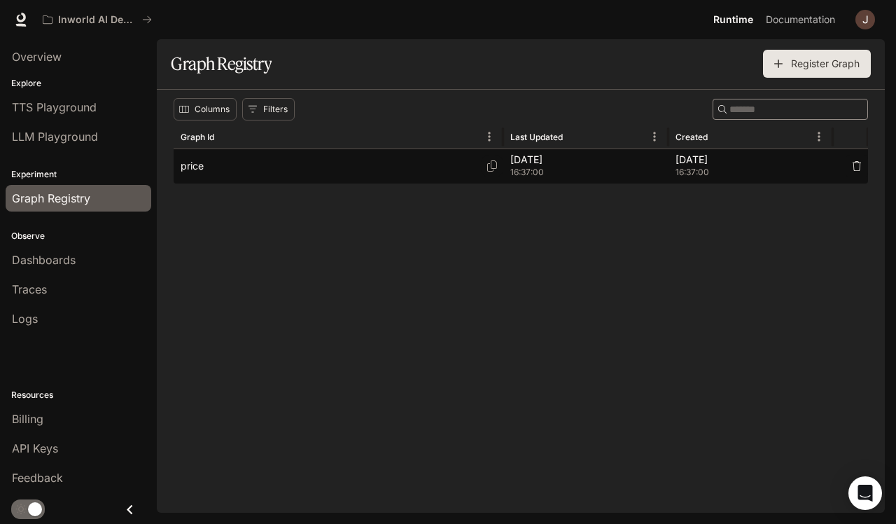
click at [307, 165] on div "price" at bounding box center [339, 166] width 316 height 34
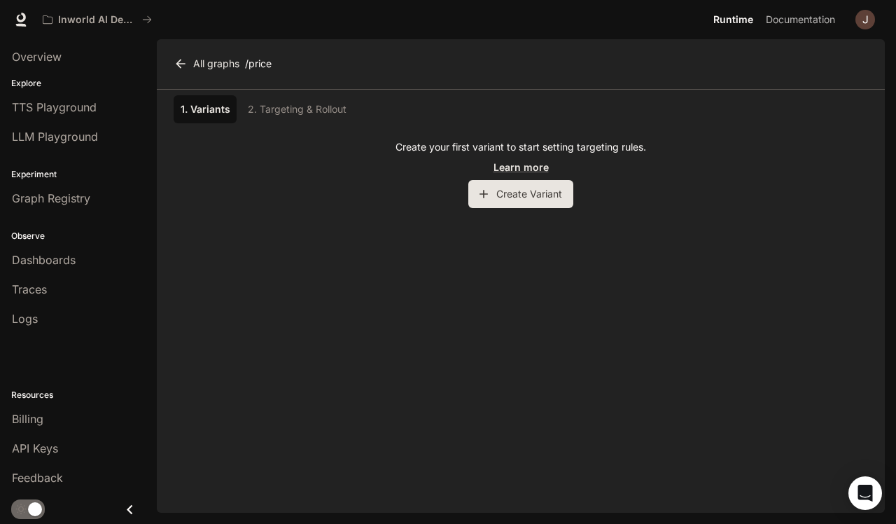
click at [321, 108] on div "1. Variants 2. Targeting & Rollout" at bounding box center [521, 109] width 695 height 28
click at [530, 194] on button "Create Variant" at bounding box center [520, 194] width 105 height 28
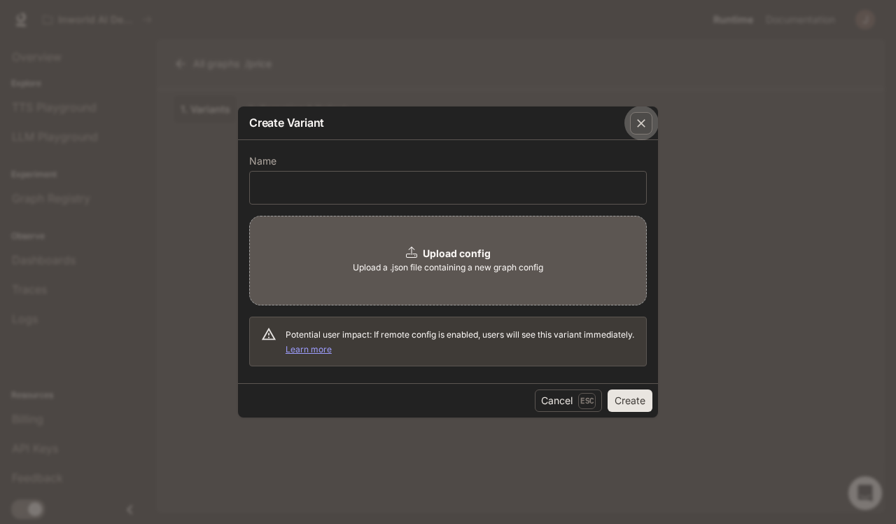
click at [645, 120] on icon "button" at bounding box center [641, 123] width 8 height 8
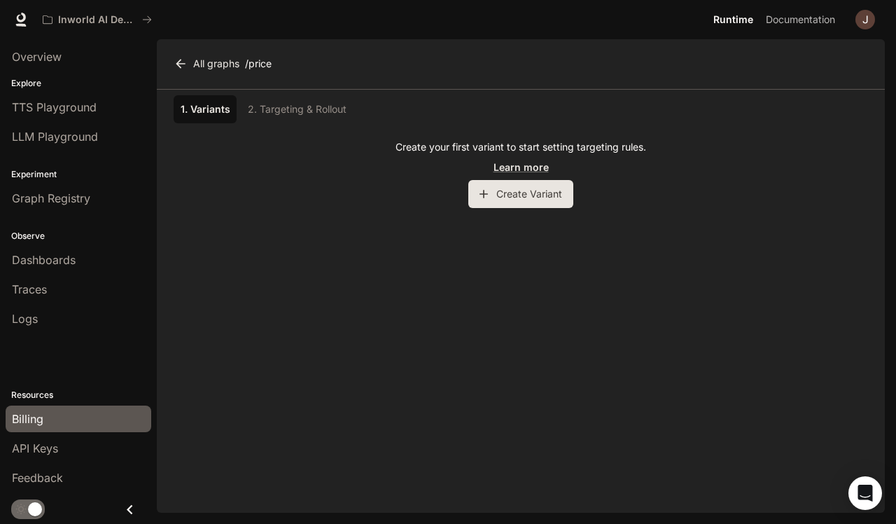
click at [78, 418] on div "Billing" at bounding box center [78, 418] width 133 height 17
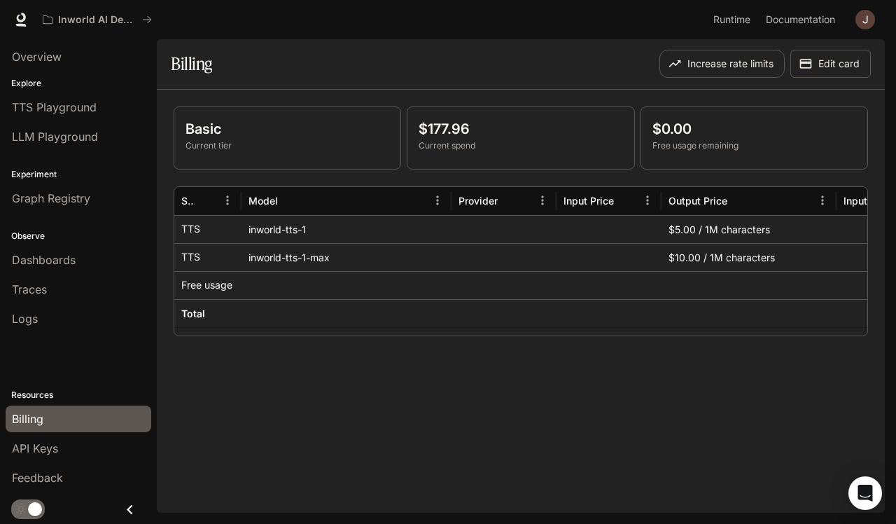
click at [355, 410] on div "Basic Current tier $177.96 Current spend $0.00 Free usage remaining Service Mod…" at bounding box center [521, 301] width 728 height 423
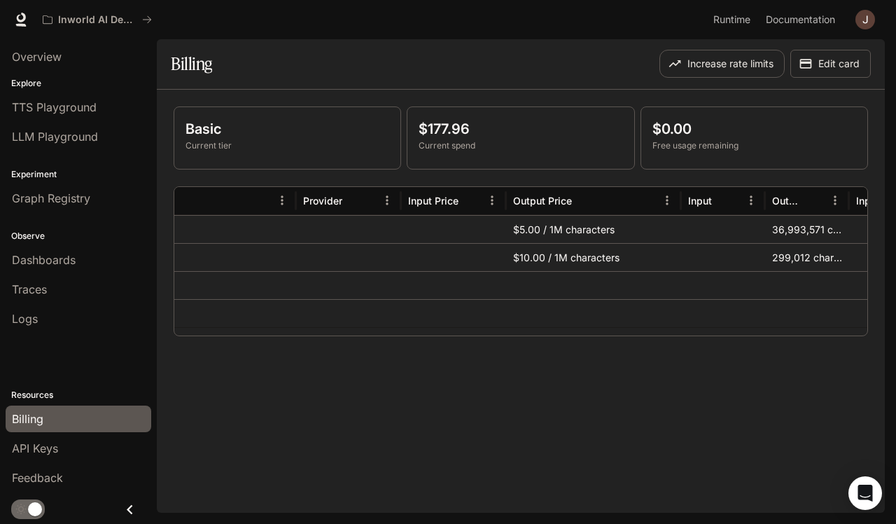
scroll to position [0, 155]
